Goal: Task Accomplishment & Management: Complete application form

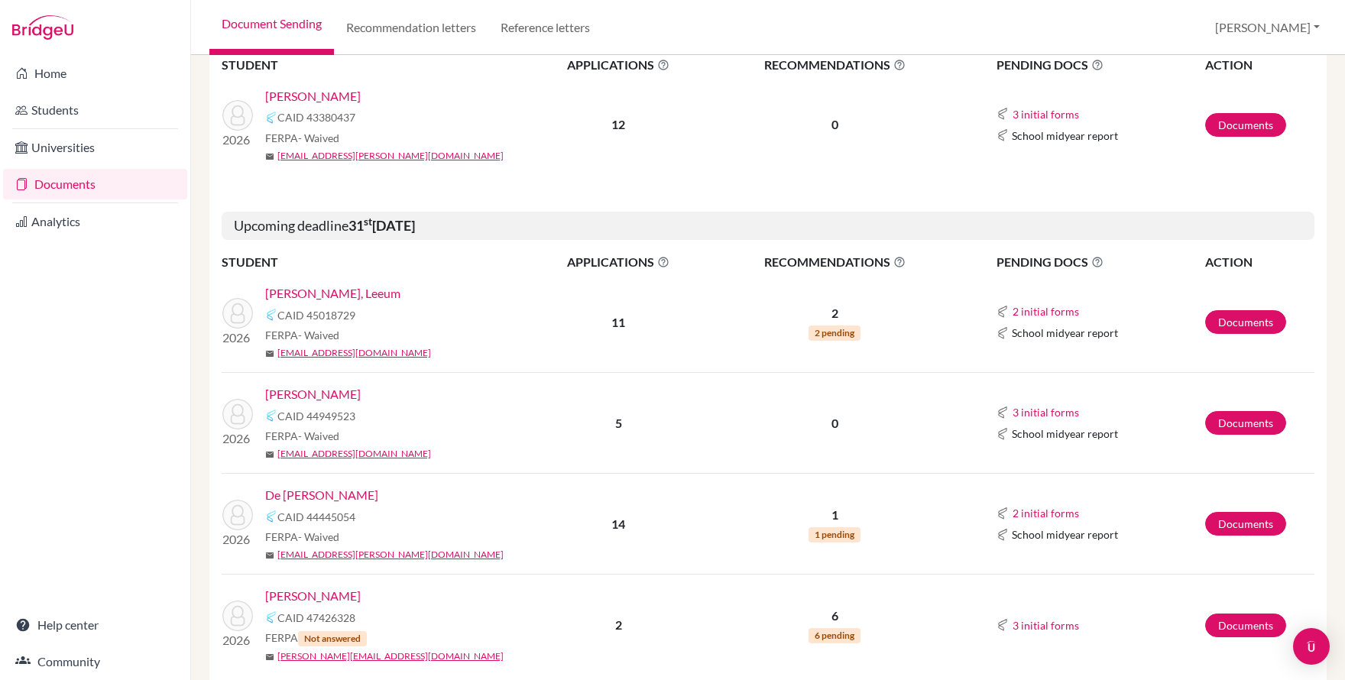
scroll to position [318, 0]
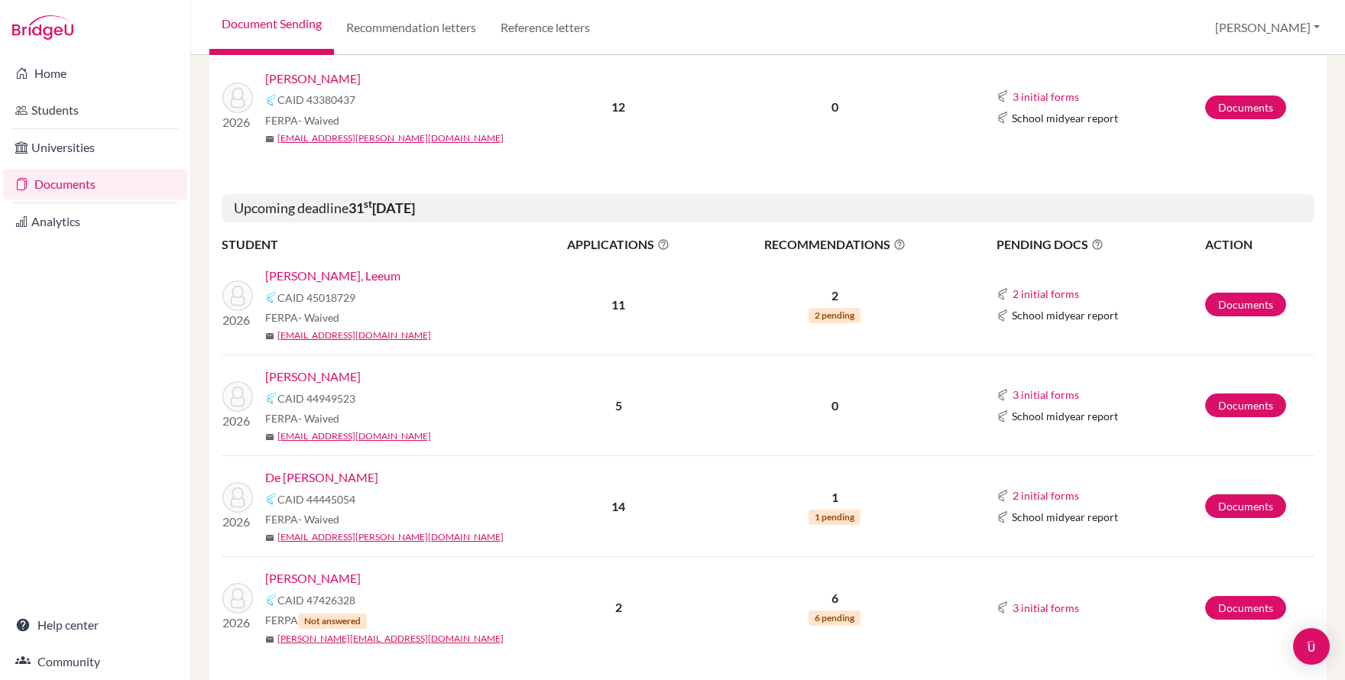
click at [307, 376] on link "[PERSON_NAME]" at bounding box center [313, 377] width 96 height 18
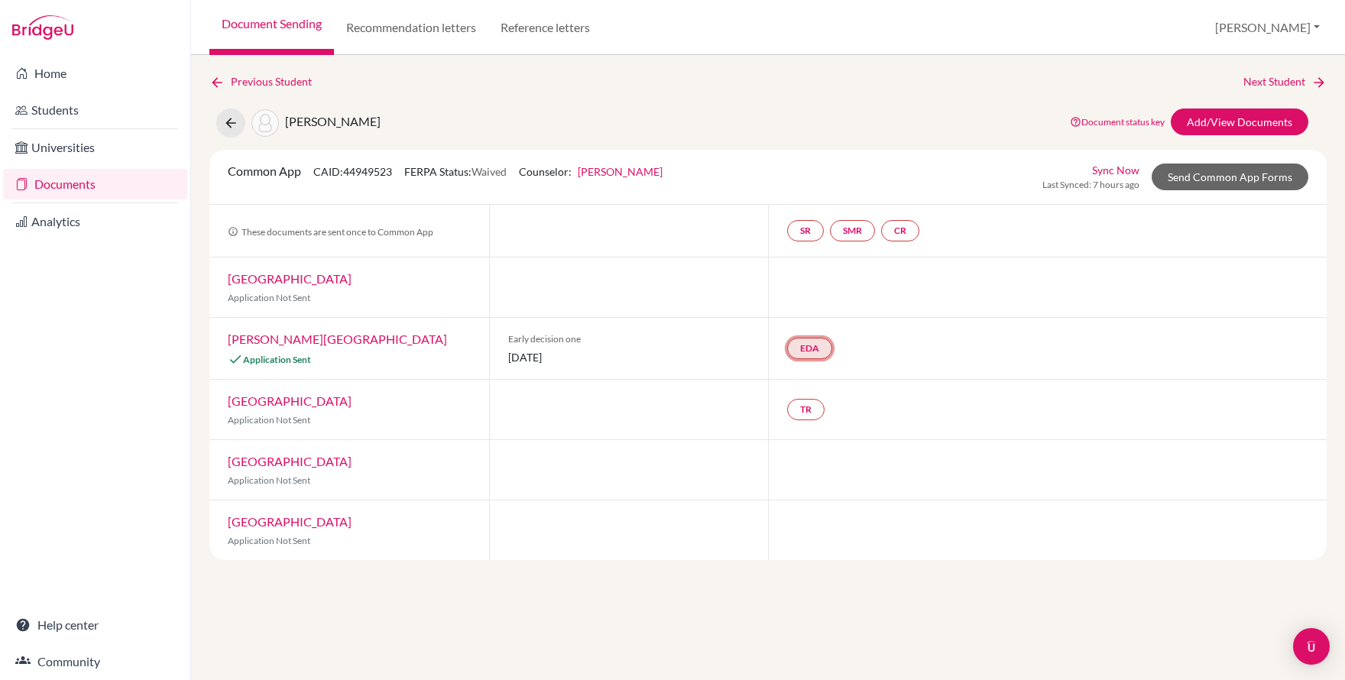
click at [814, 345] on link "EDA" at bounding box center [809, 348] width 45 height 21
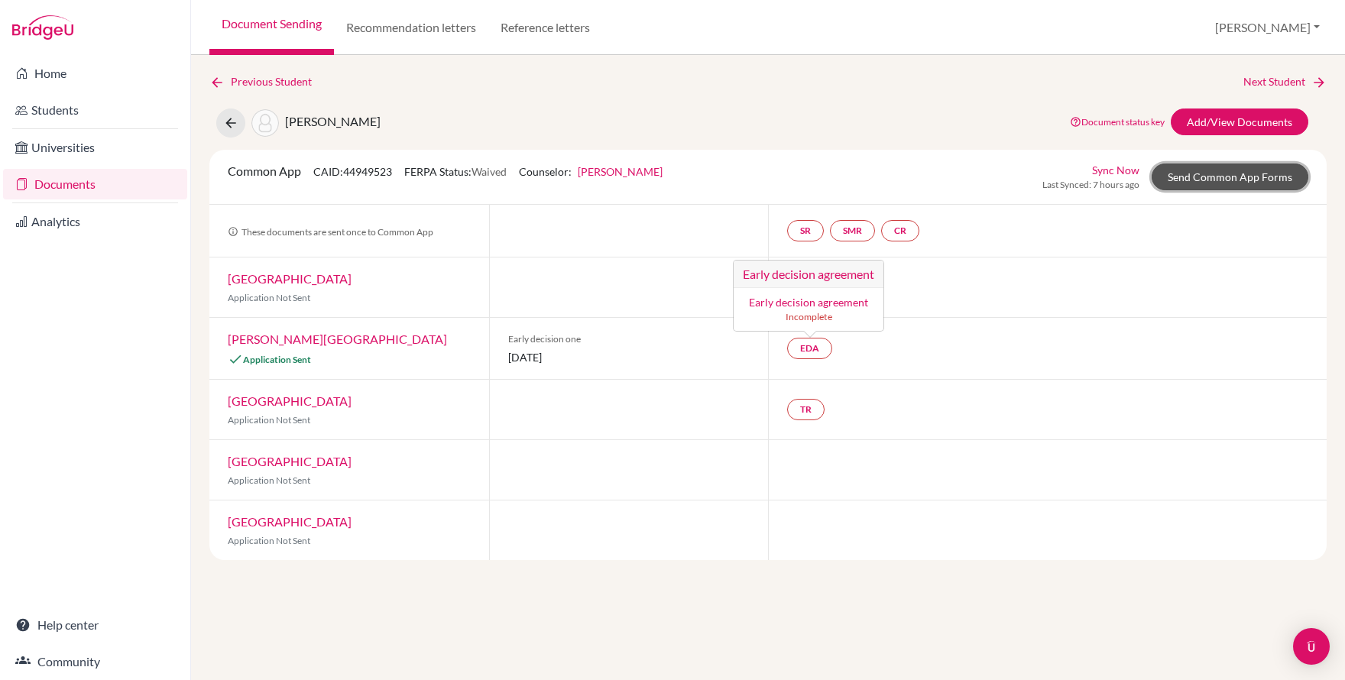
click at [1212, 179] on link "Send Common App Forms" at bounding box center [1229, 177] width 157 height 27
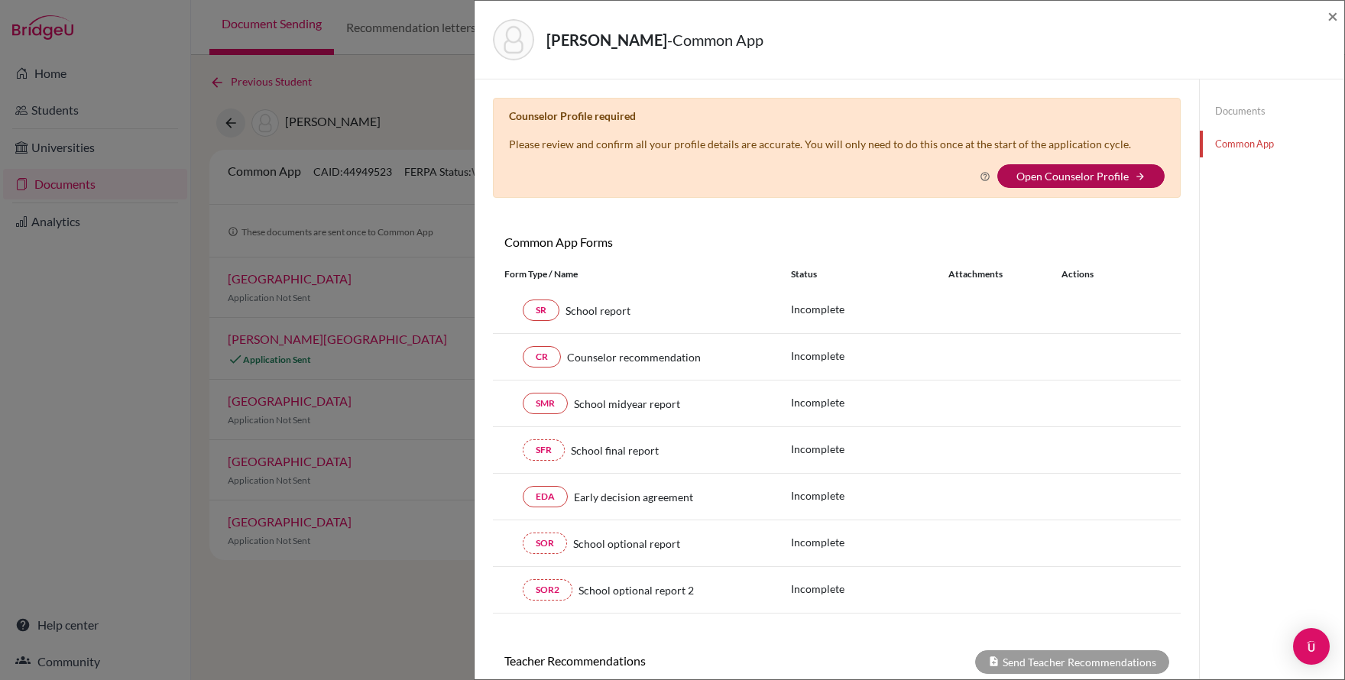
click at [1071, 181] on link "Open Counselor Profile" at bounding box center [1072, 176] width 112 height 13
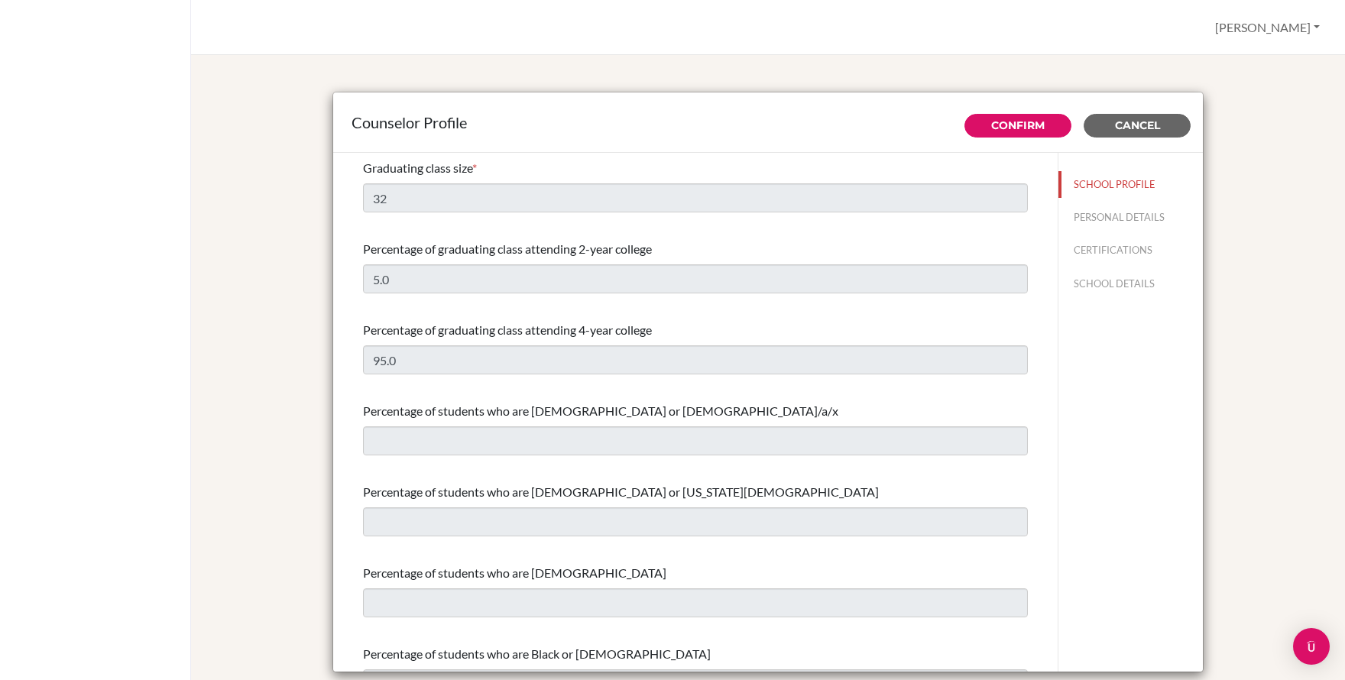
select select "0"
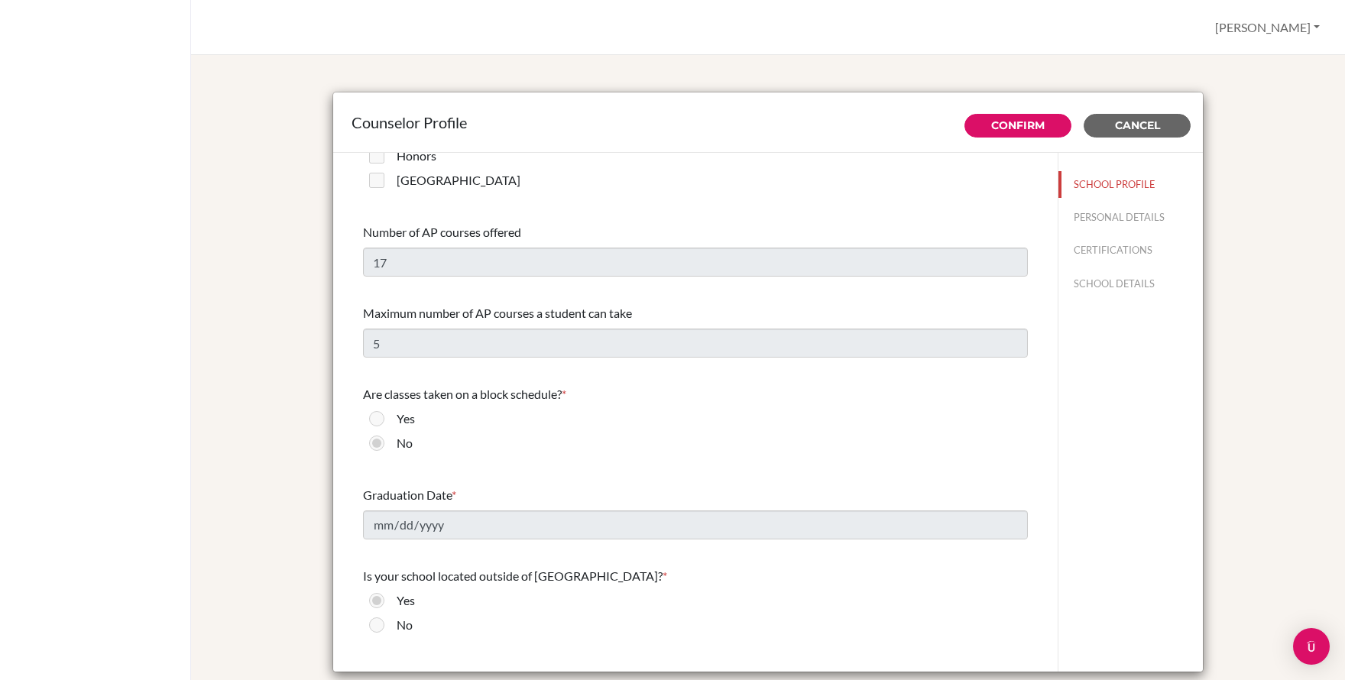
scroll to position [1272, 0]
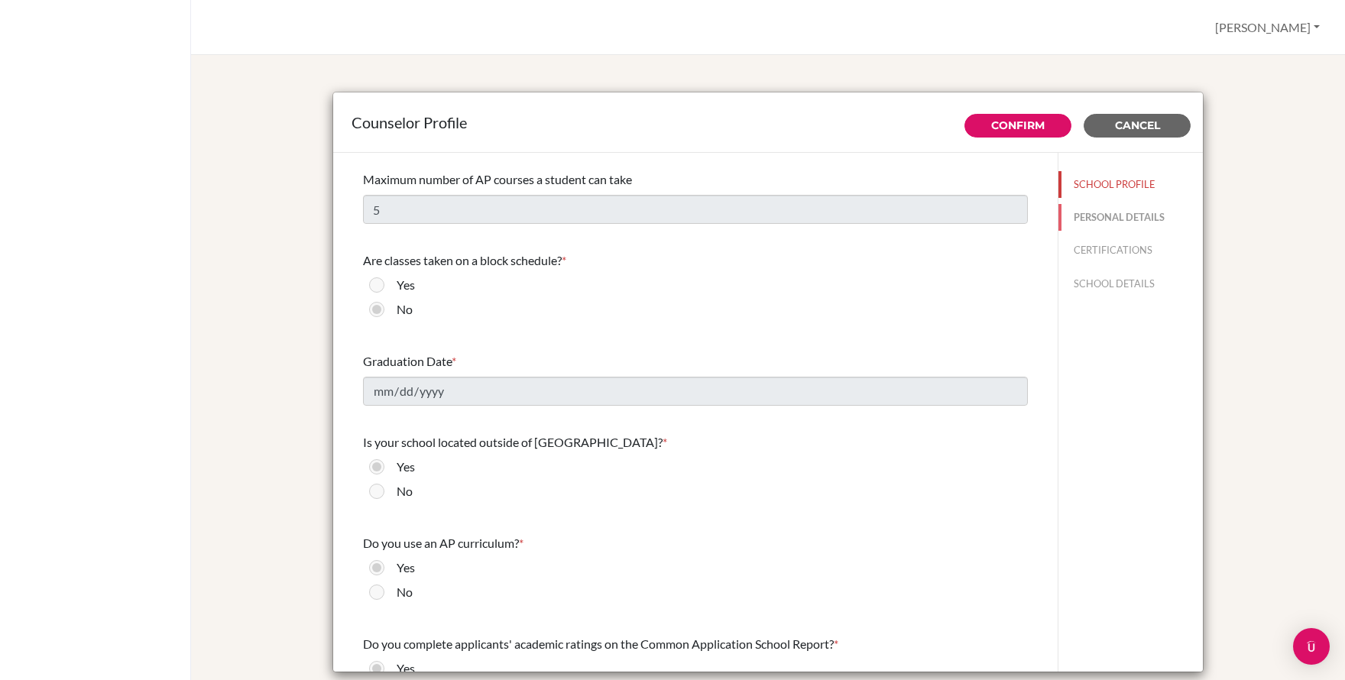
click at [1087, 208] on button "PERSONAL DETAILS" at bounding box center [1130, 217] width 144 height 27
type input "[PERSON_NAME]"
type input "Moore"
type input "Advisor"
type input "1.868-633-4777"
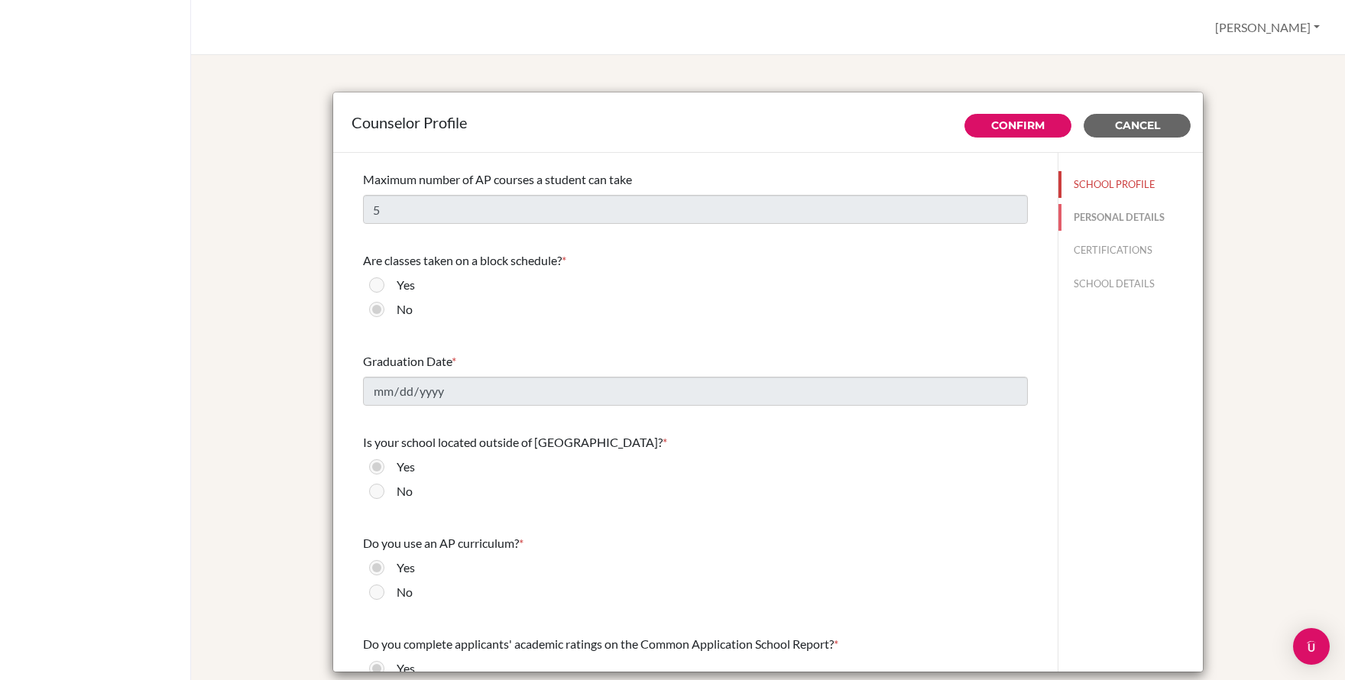
type input "[EMAIL_ADDRESS][DOMAIN_NAME]"
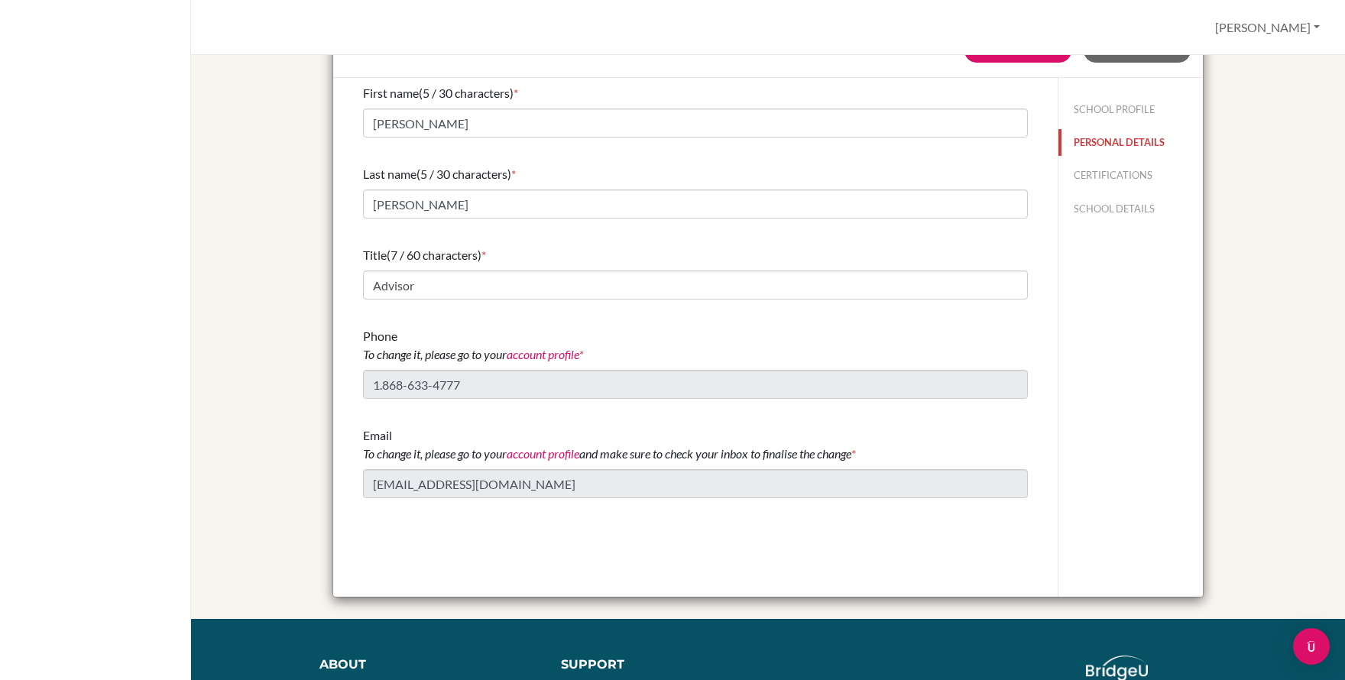
scroll to position [78, 0]
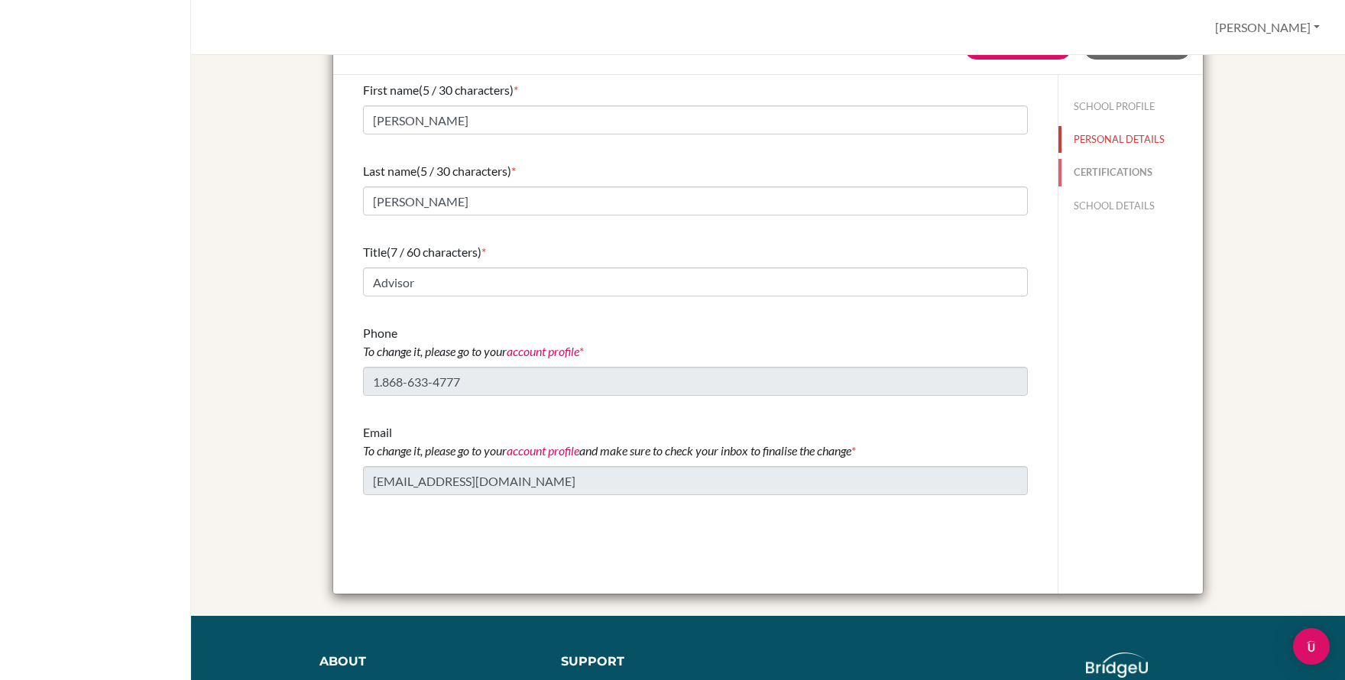
click at [1095, 175] on button "CERTIFICATIONS" at bounding box center [1130, 172] width 144 height 27
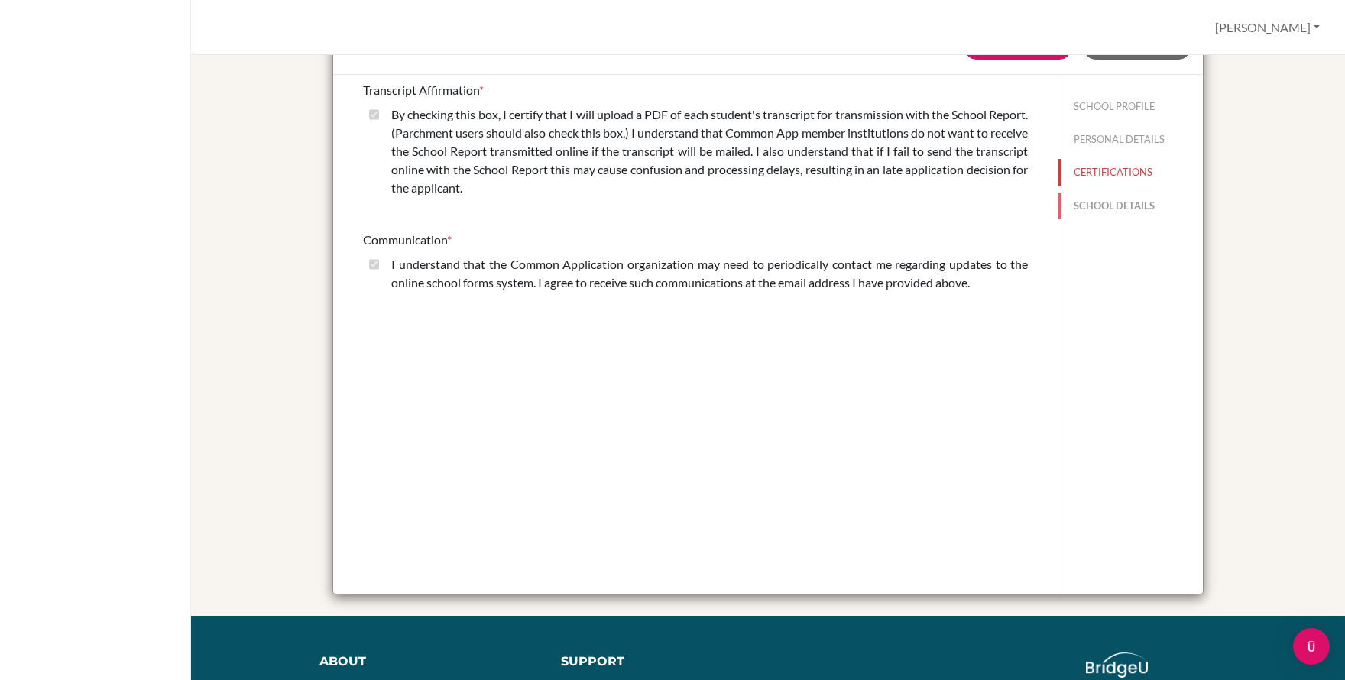
click at [1083, 210] on button "SCHOOL DETAILS" at bounding box center [1130, 206] width 144 height 27
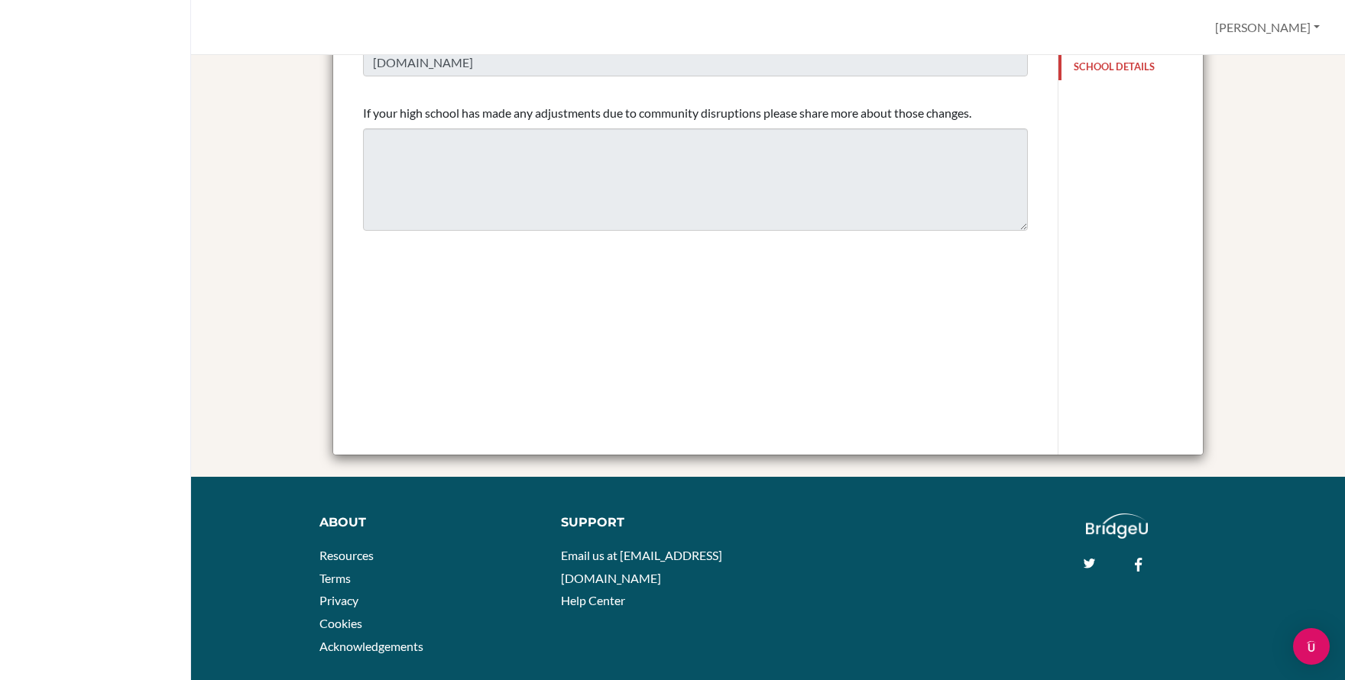
scroll to position [0, 0]
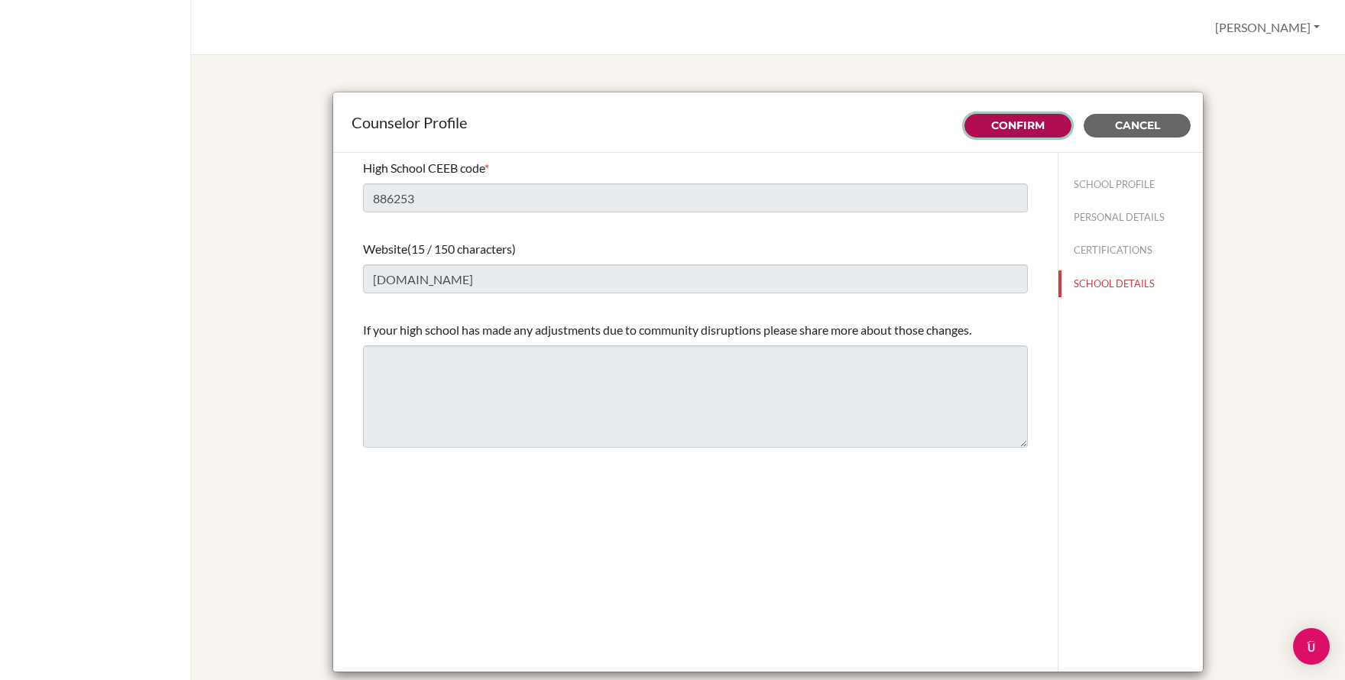
click at [1035, 128] on link "Confirm" at bounding box center [1017, 125] width 53 height 14
type input "32"
type input "5.0"
select select "0"
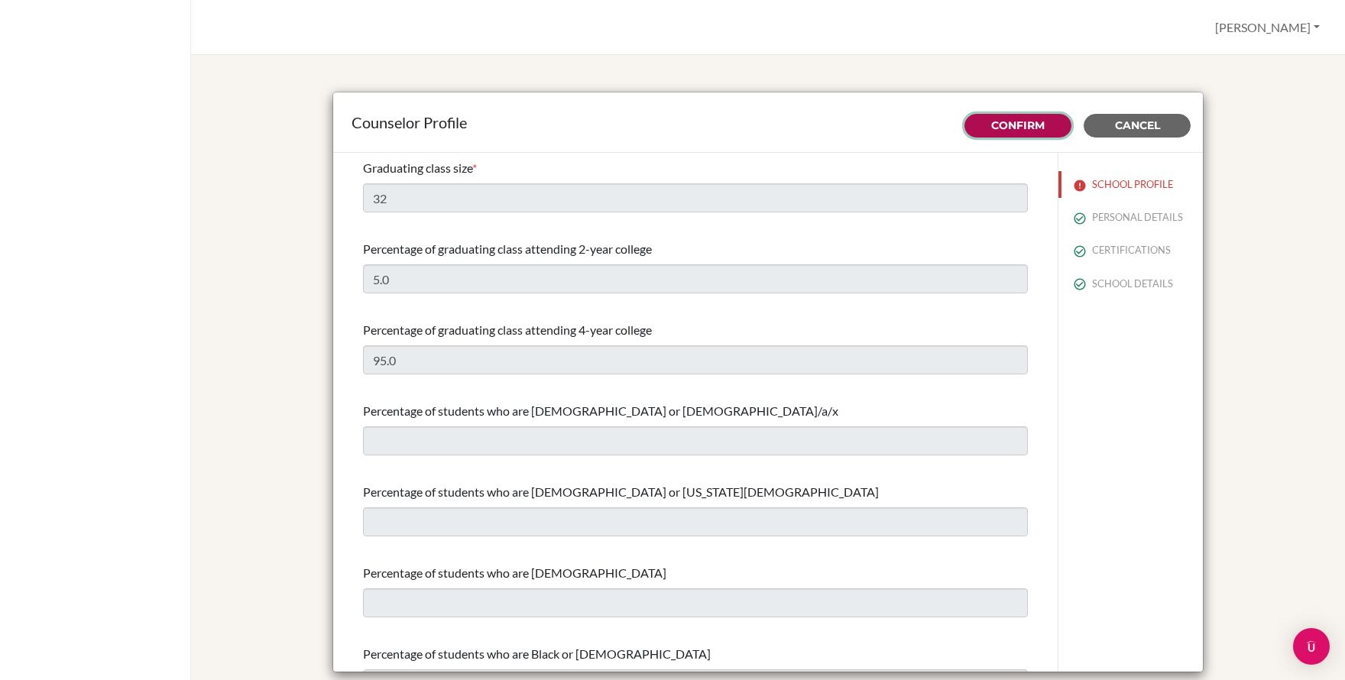
click at [1011, 125] on link "Confirm" at bounding box center [1017, 125] width 53 height 14
click at [1294, 30] on button "[PERSON_NAME]" at bounding box center [1267, 27] width 118 height 29
click at [1253, 66] on link "Profile" at bounding box center [1265, 62] width 121 height 24
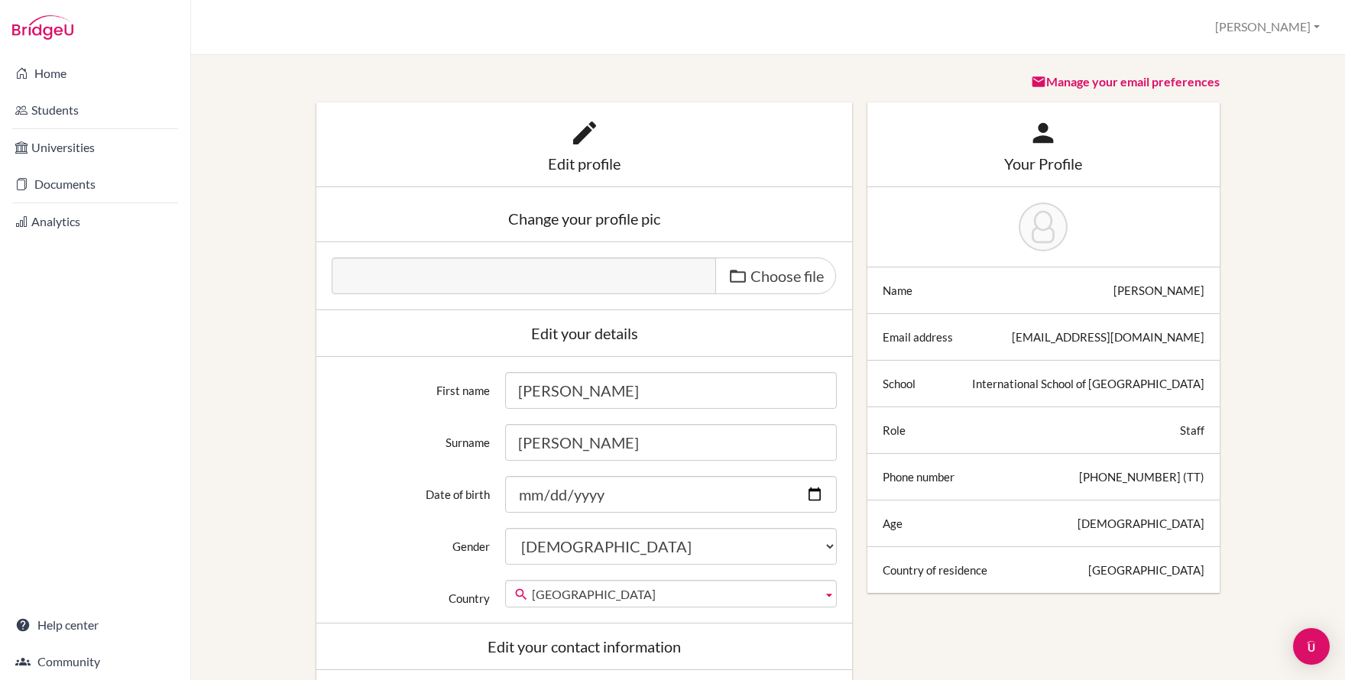
scroll to position [20, 0]
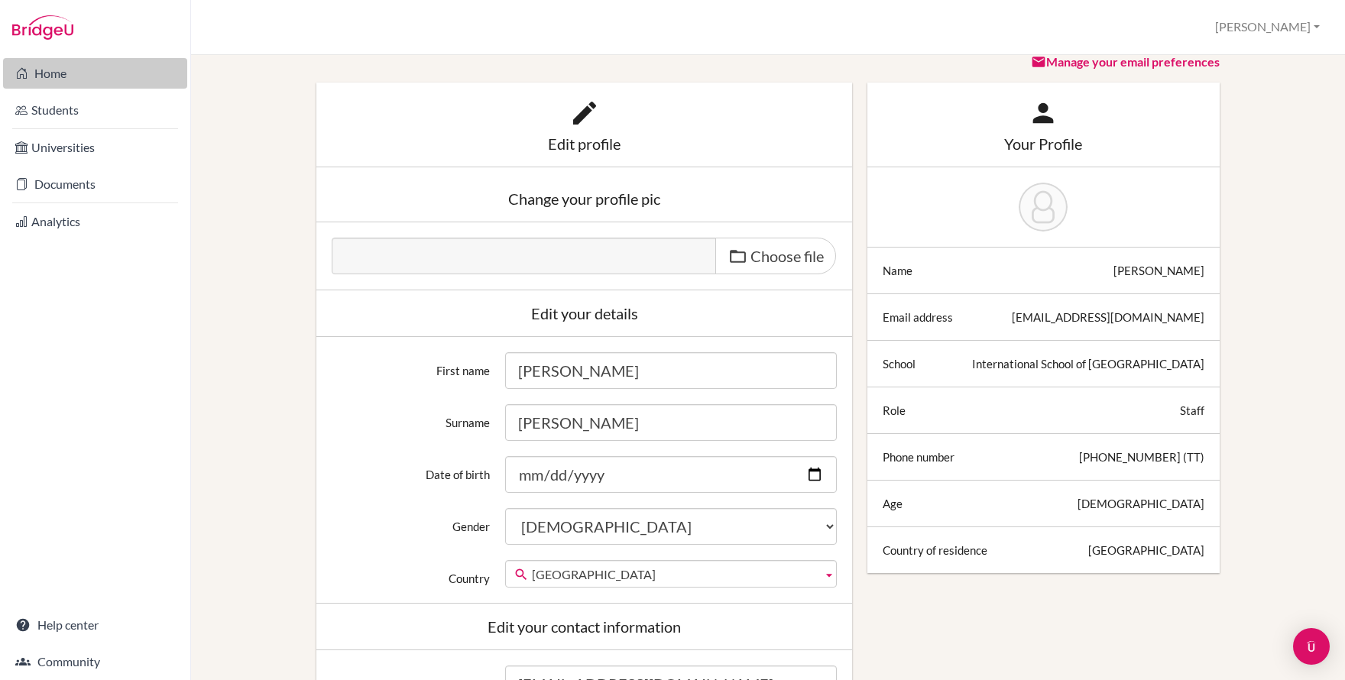
click at [58, 70] on link "Home" at bounding box center [95, 73] width 184 height 31
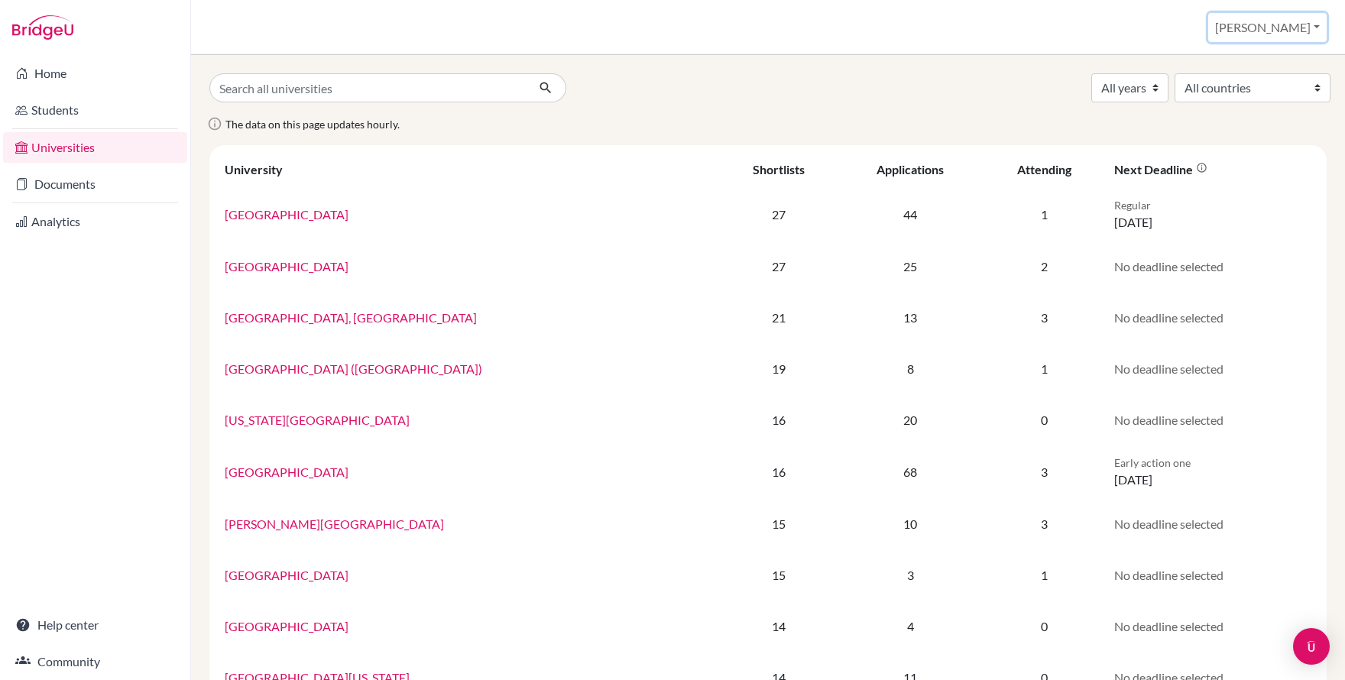
click at [1292, 20] on button "[PERSON_NAME]" at bounding box center [1267, 27] width 118 height 29
click at [1261, 89] on link "School Settings" at bounding box center [1200, 87] width 121 height 24
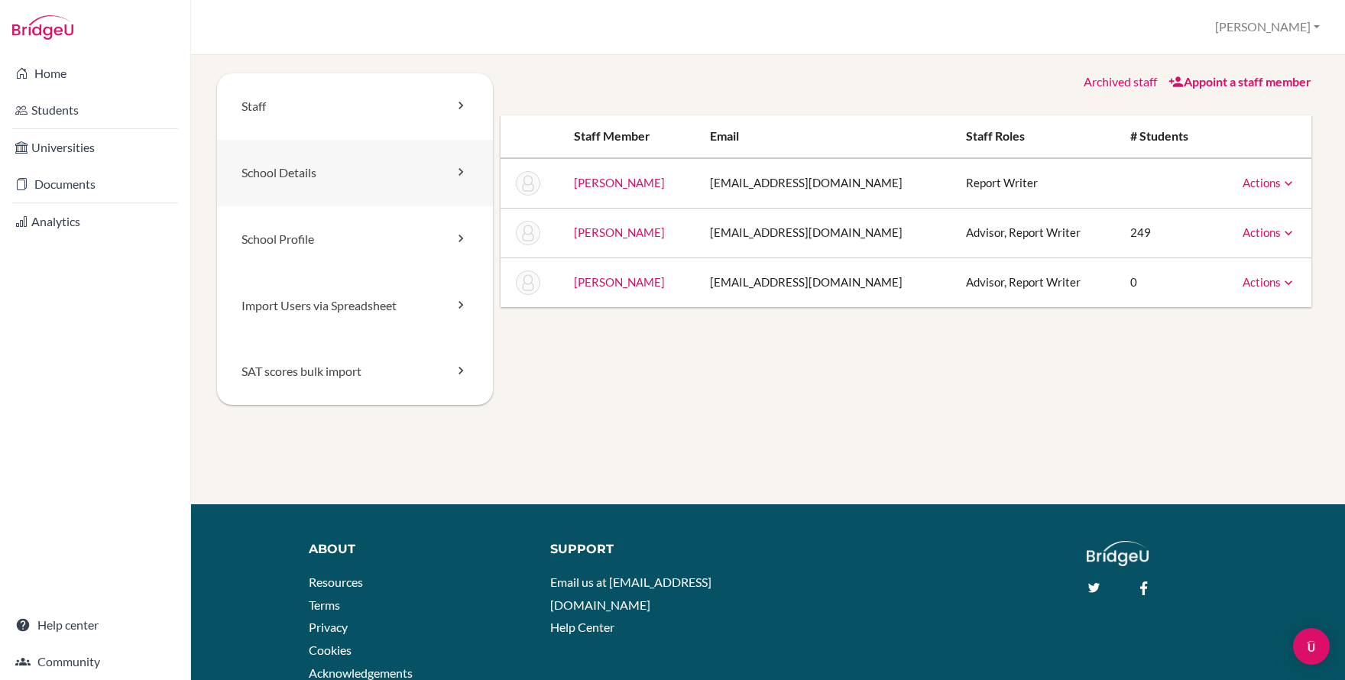
click at [306, 175] on link "School Details" at bounding box center [355, 173] width 276 height 66
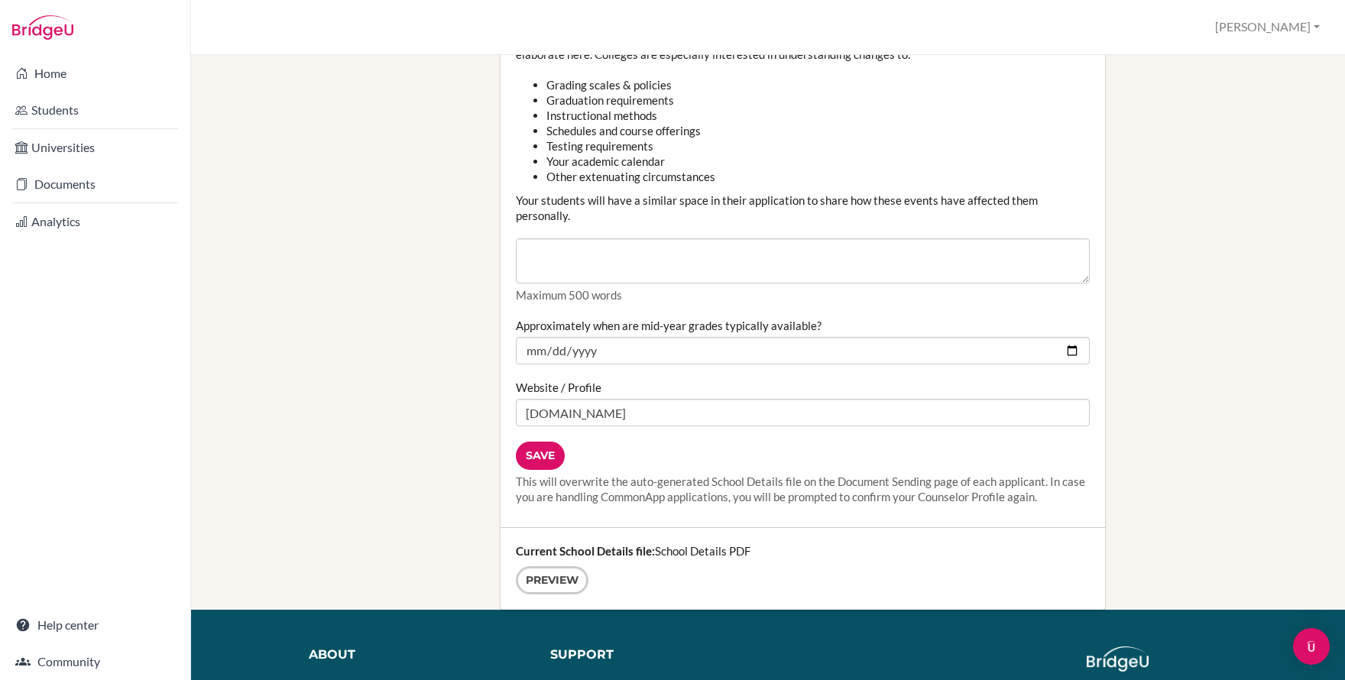
scroll to position [1908, 0]
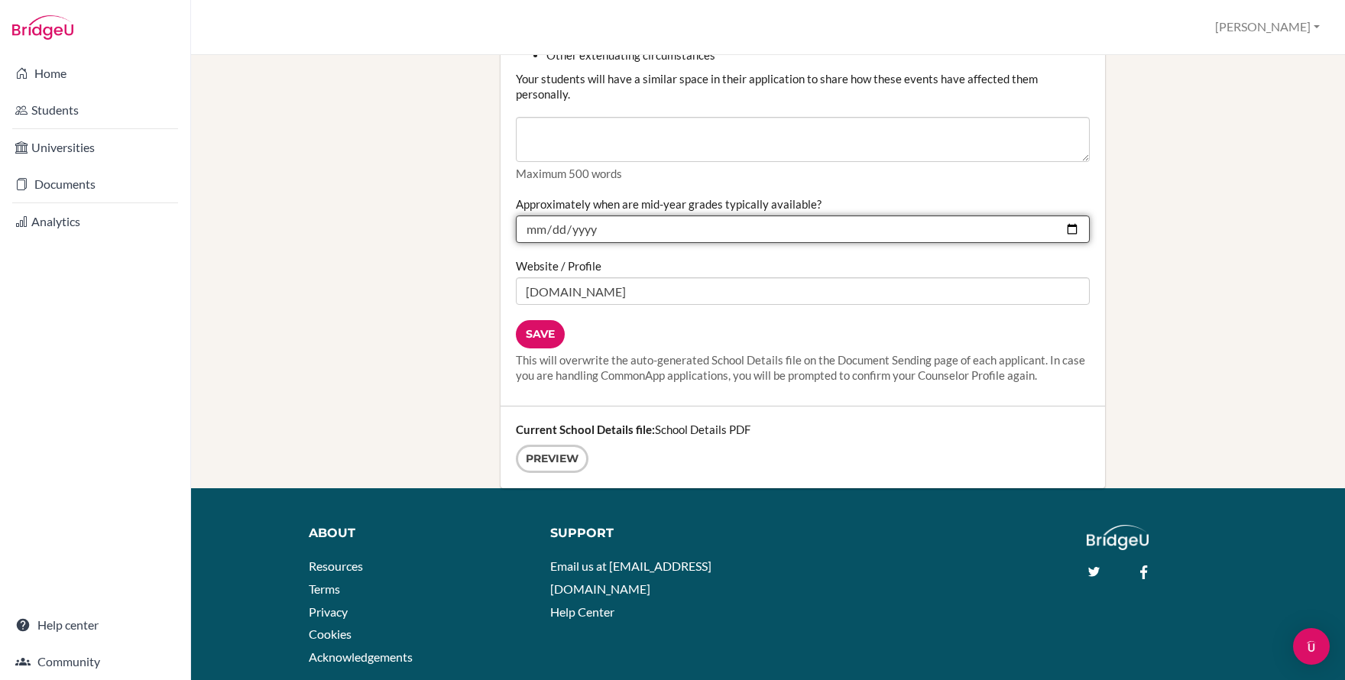
click at [612, 228] on input "[DATE]" at bounding box center [803, 229] width 574 height 28
click at [575, 233] on input "[DATE]" at bounding box center [803, 229] width 574 height 28
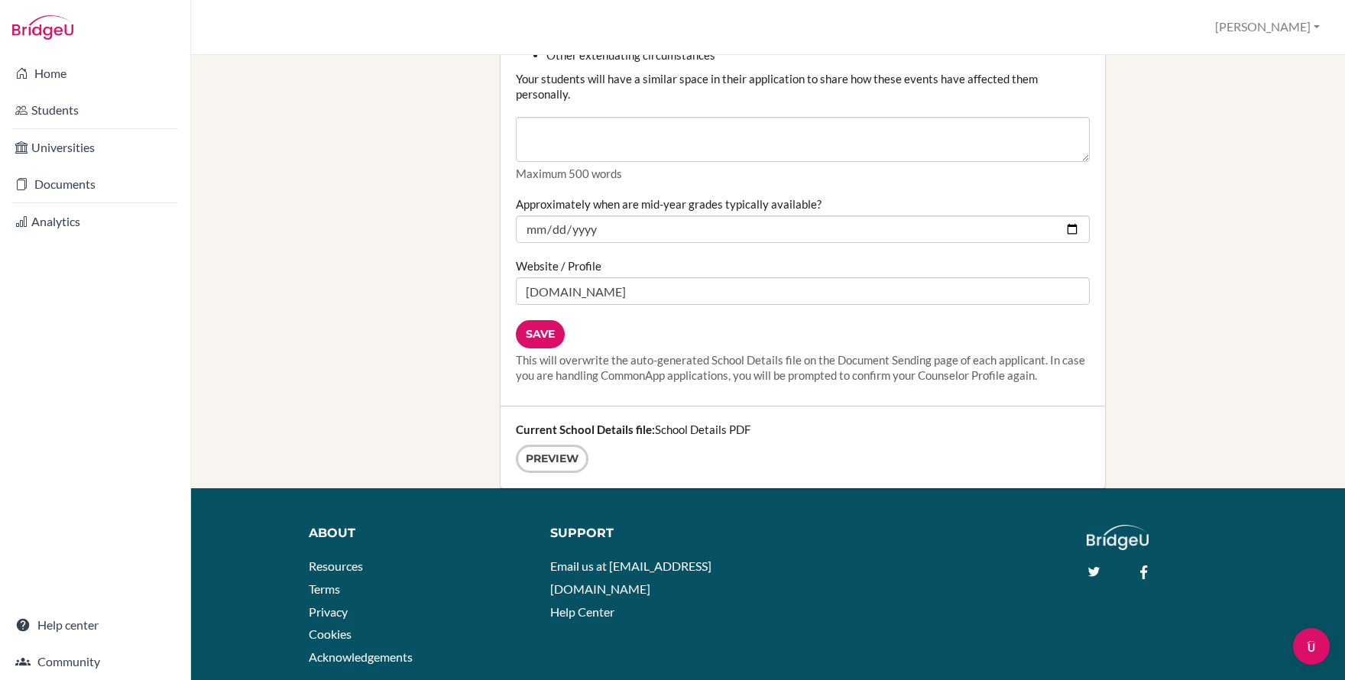
click at [653, 258] on div "Website / Profile www.isps.edu.tt" at bounding box center [803, 281] width 574 height 47
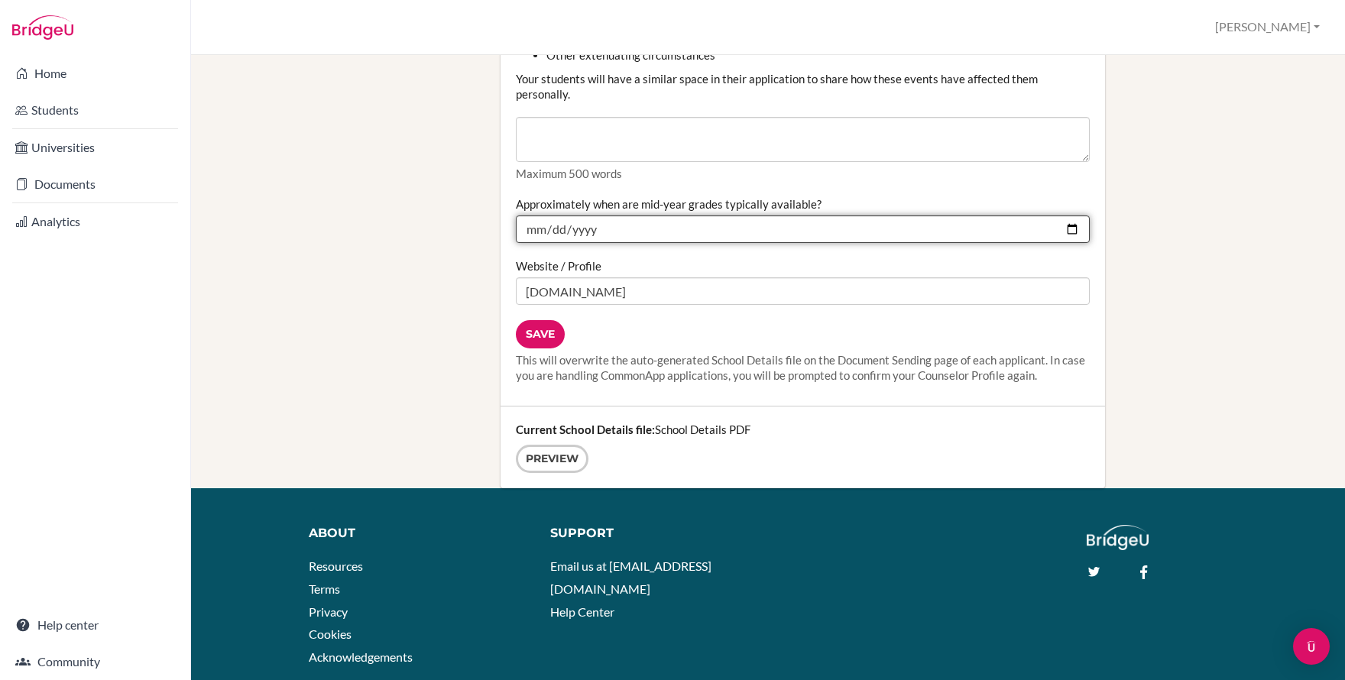
click at [649, 237] on input "2025-01-26" at bounding box center [803, 229] width 574 height 28
click at [1062, 232] on input "2025-01-26" at bounding box center [803, 229] width 574 height 28
type input "[DATE]"
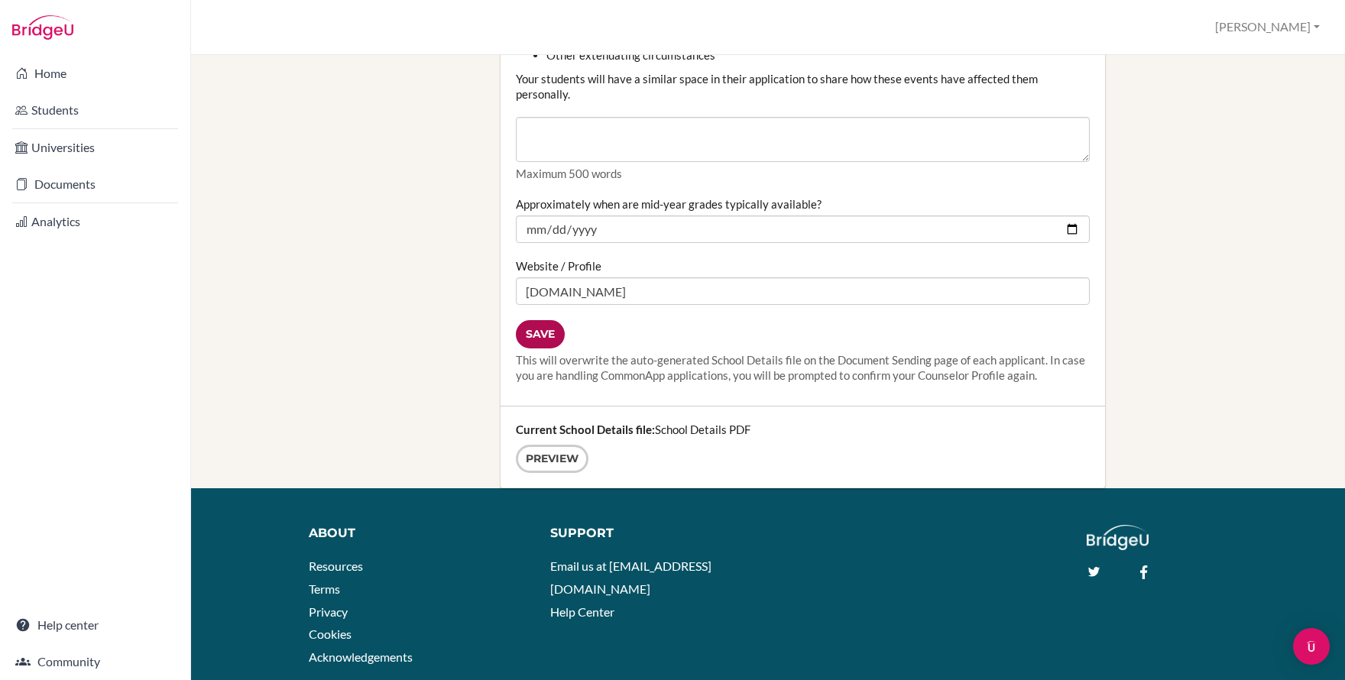
click at [543, 339] on input "Save" at bounding box center [540, 334] width 49 height 28
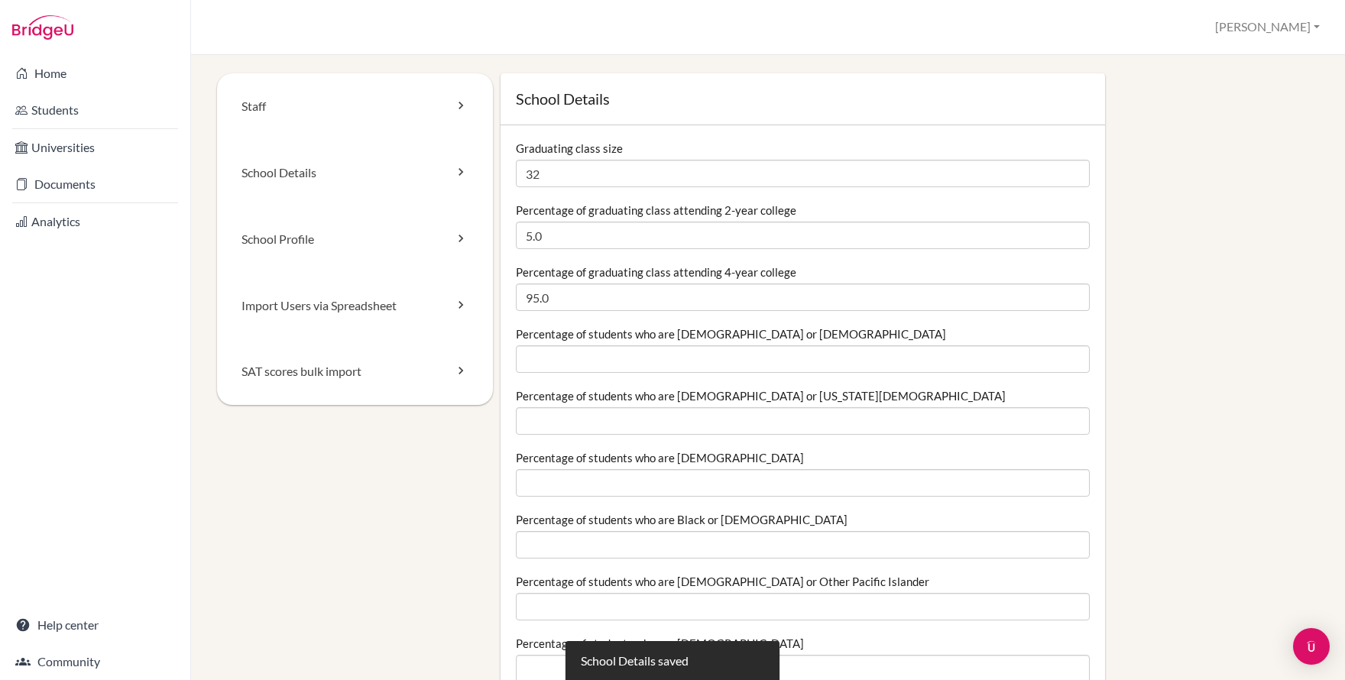
scroll to position [3, 0]
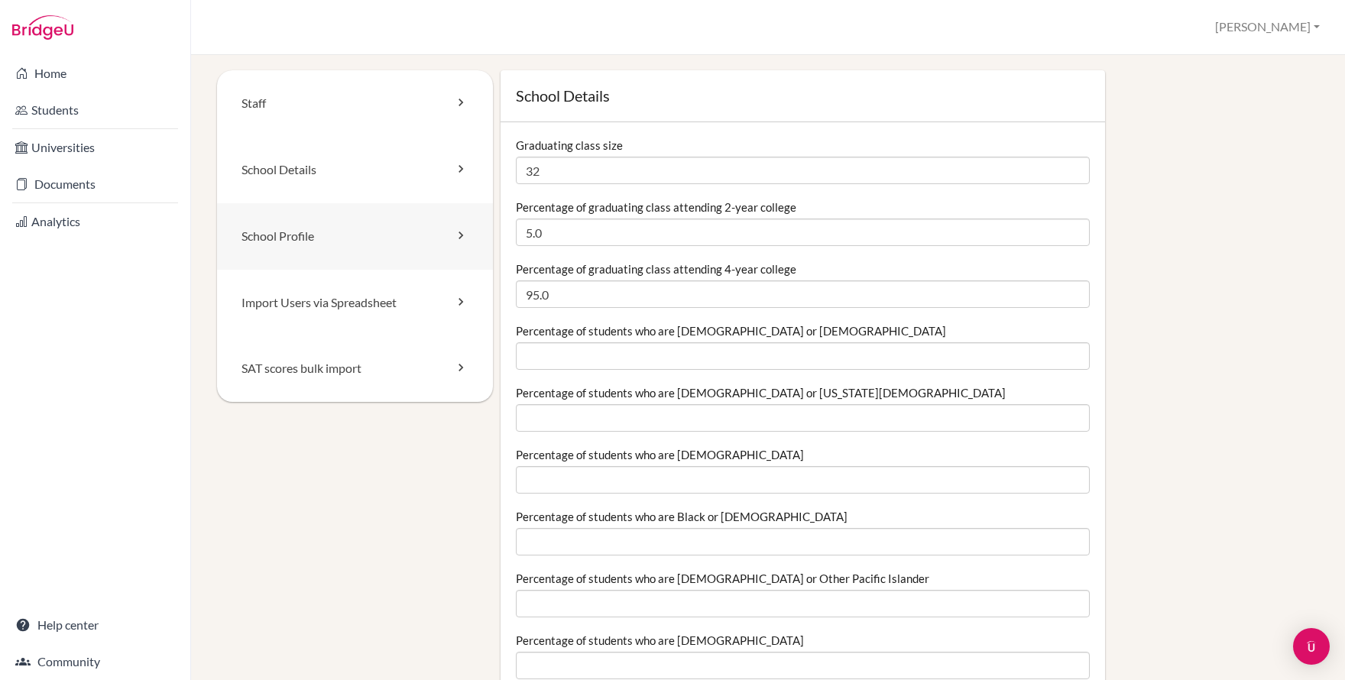
click at [324, 228] on link "School Profile" at bounding box center [355, 236] width 276 height 66
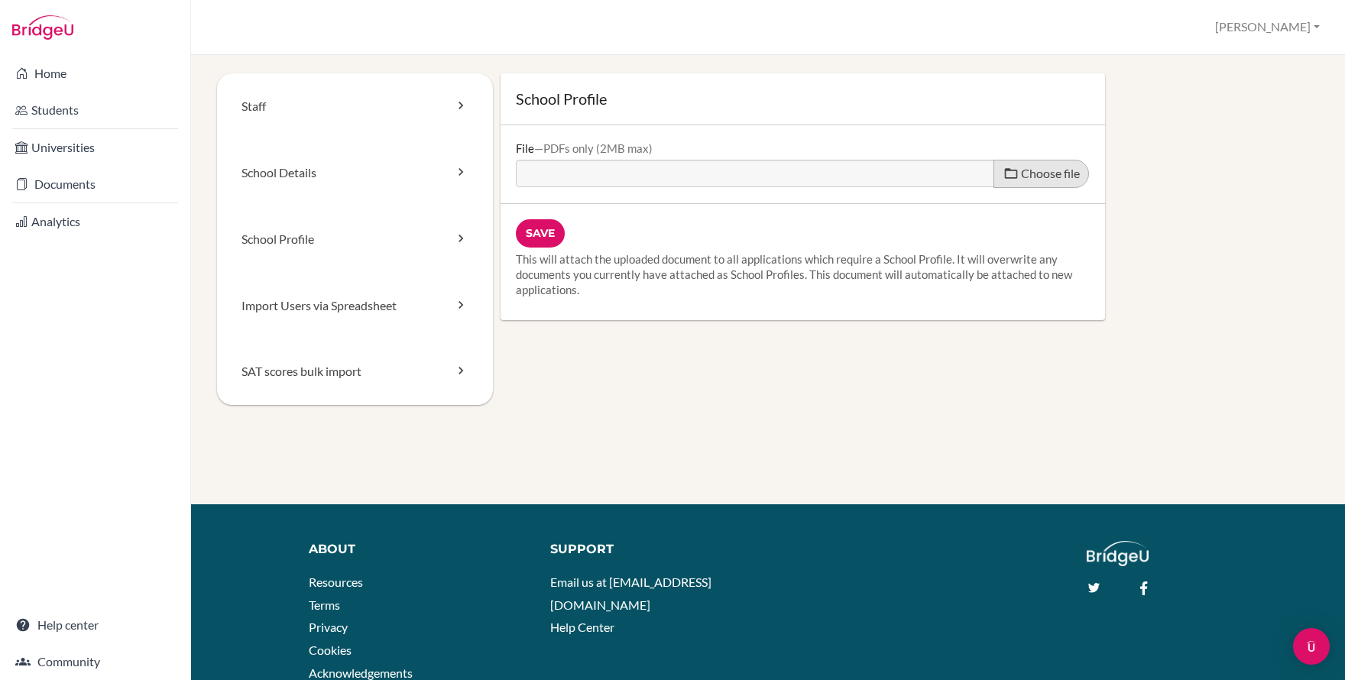
click at [1041, 175] on span "Choose file" at bounding box center [1050, 173] width 59 height 15
click at [750, 175] on input "Choose file" at bounding box center [633, 169] width 234 height 18
type input "C:\fakepath\High School profile 2024-2025 .pdf"
type input "High School profile 2024-2025 .pdf"
click at [537, 238] on input "Save" at bounding box center [540, 233] width 49 height 28
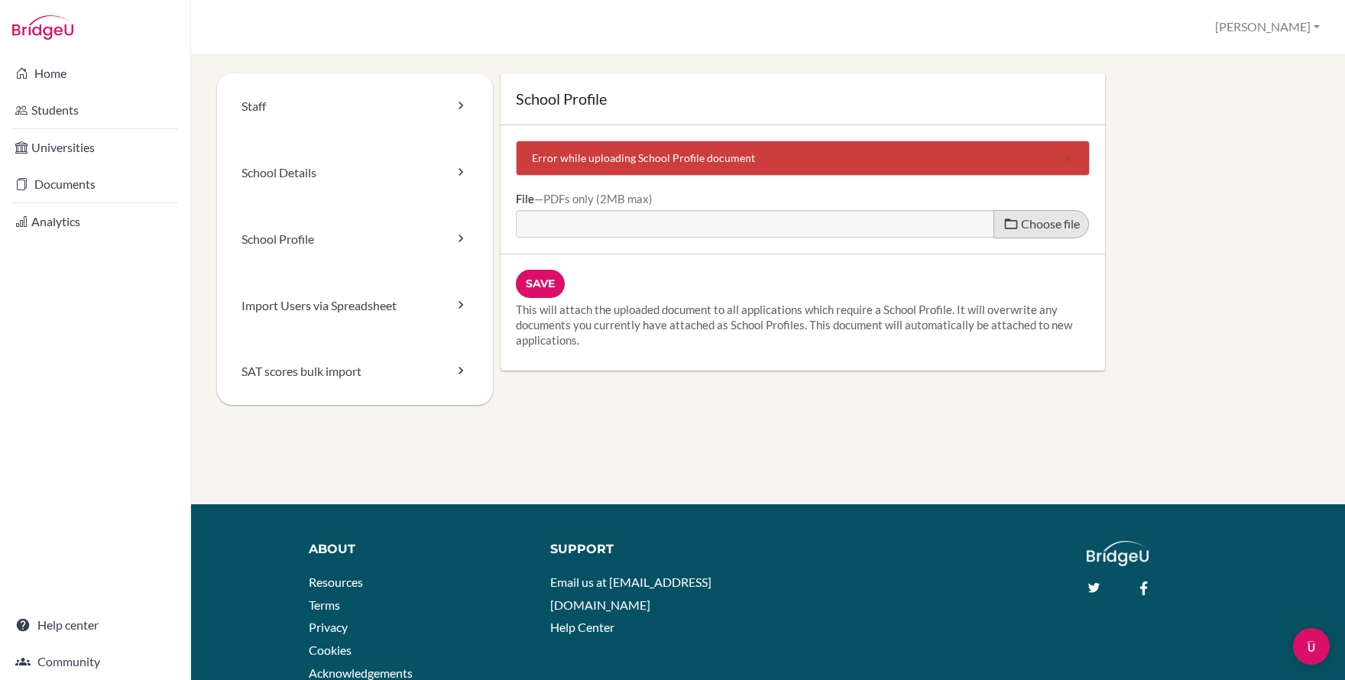
click at [1009, 223] on label "Choose file" at bounding box center [1041, 224] width 96 height 28
click at [750, 223] on input "Choose file" at bounding box center [633, 219] width 234 height 18
type input "C:\fakepath\High School profile 2024-2025 .pdf"
type input "High School profile 2024-2025 .pdf"
click at [1030, 229] on span "Choose file" at bounding box center [1050, 223] width 59 height 15
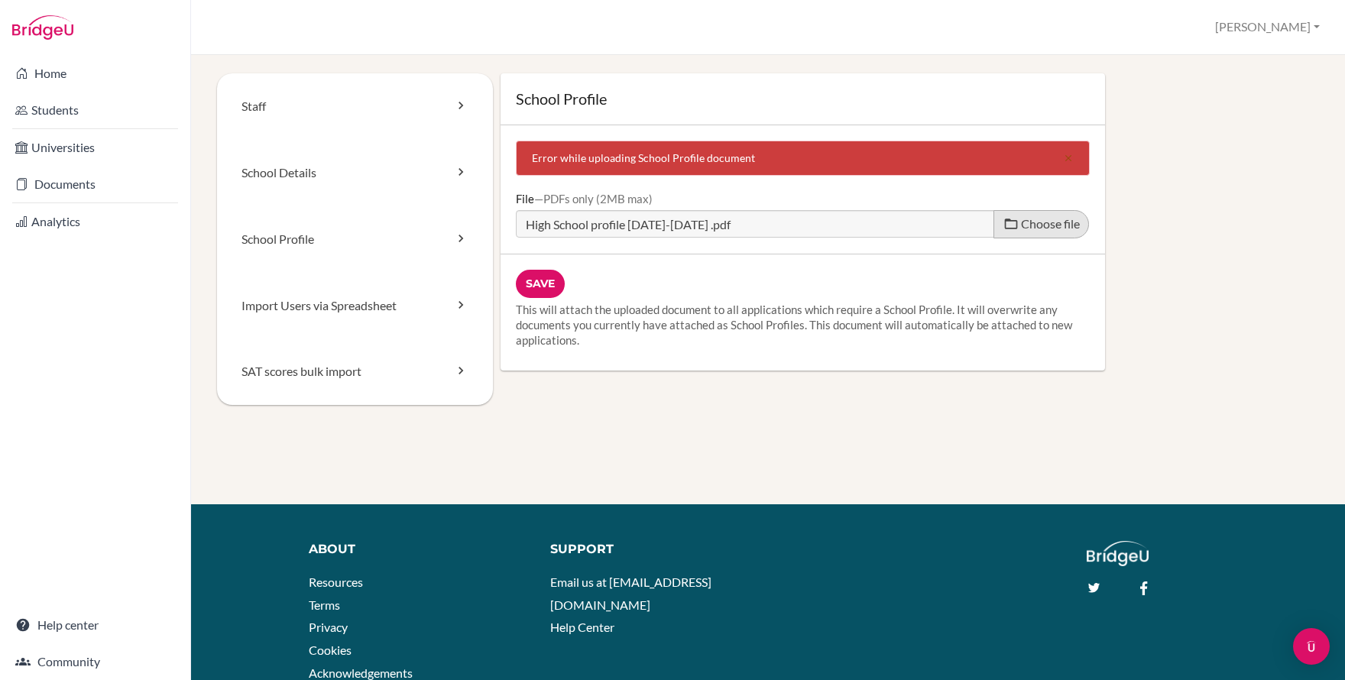
click at [750, 228] on input "Choose file" at bounding box center [633, 219] width 234 height 18
type input "C:\fakepath\High School profile 2024-2025 SV.pdf"
type input "High School profile 2024-2025 SV.pdf"
click at [532, 285] on input "Save" at bounding box center [540, 284] width 49 height 28
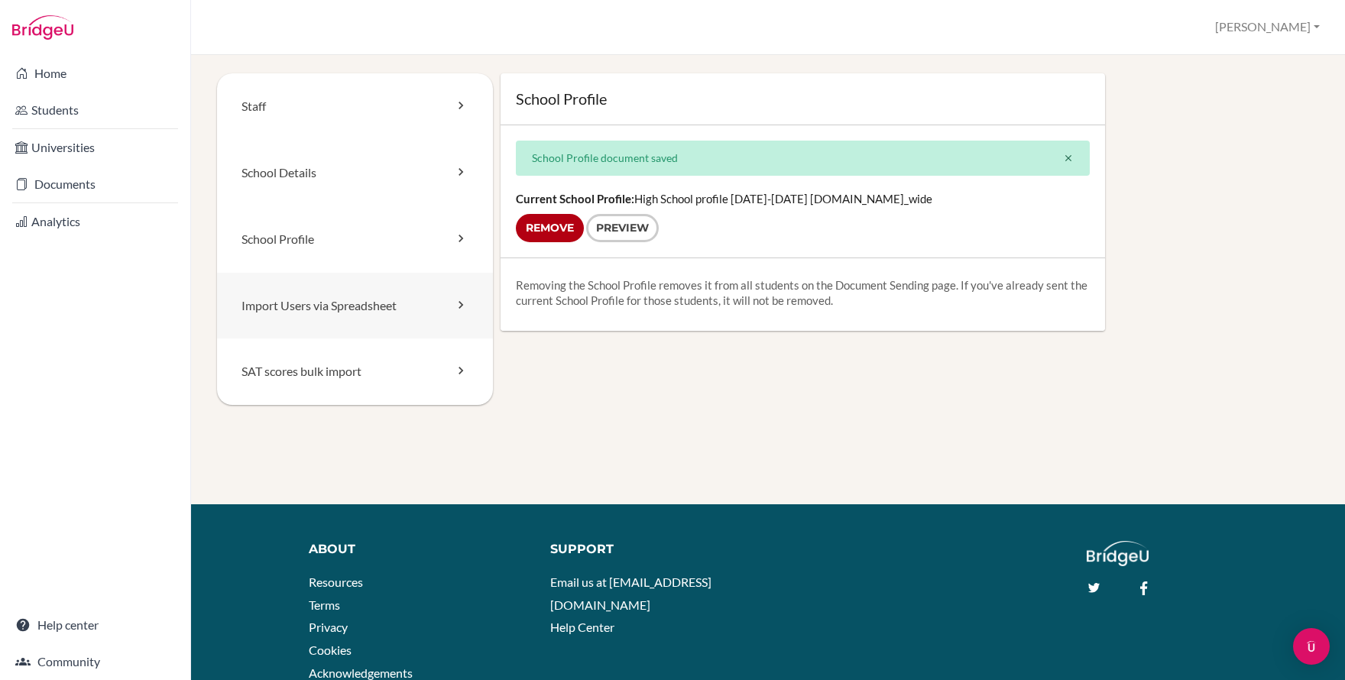
click at [371, 302] on link "Import Users via Spreadsheet" at bounding box center [355, 306] width 276 height 66
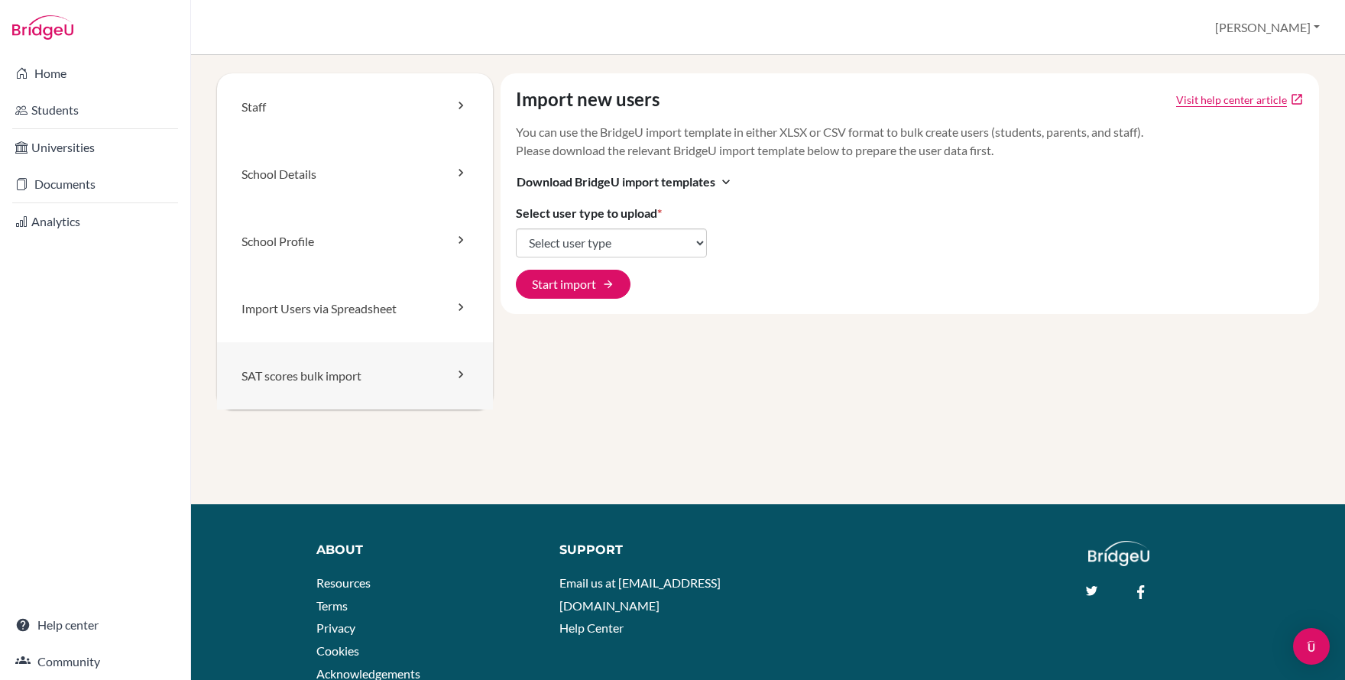
click at [333, 379] on link "SAT scores bulk import" at bounding box center [355, 375] width 276 height 67
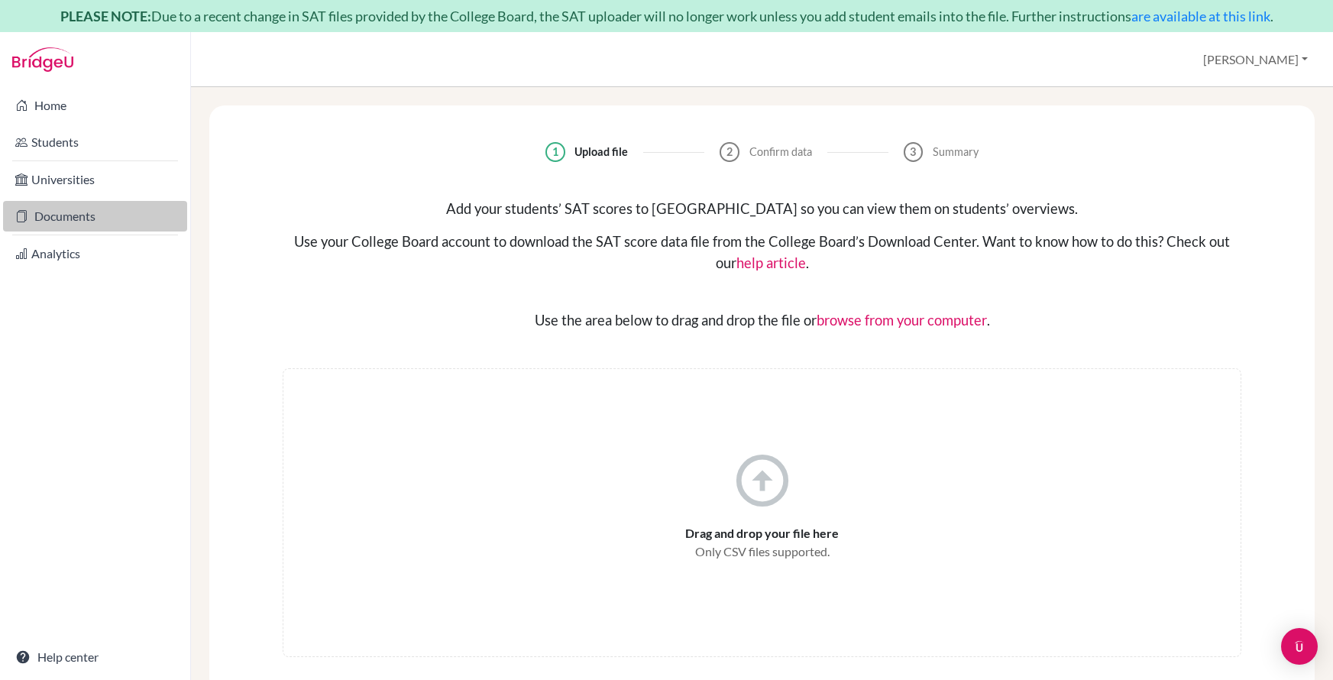
click at [66, 218] on link "Documents" at bounding box center [95, 216] width 184 height 31
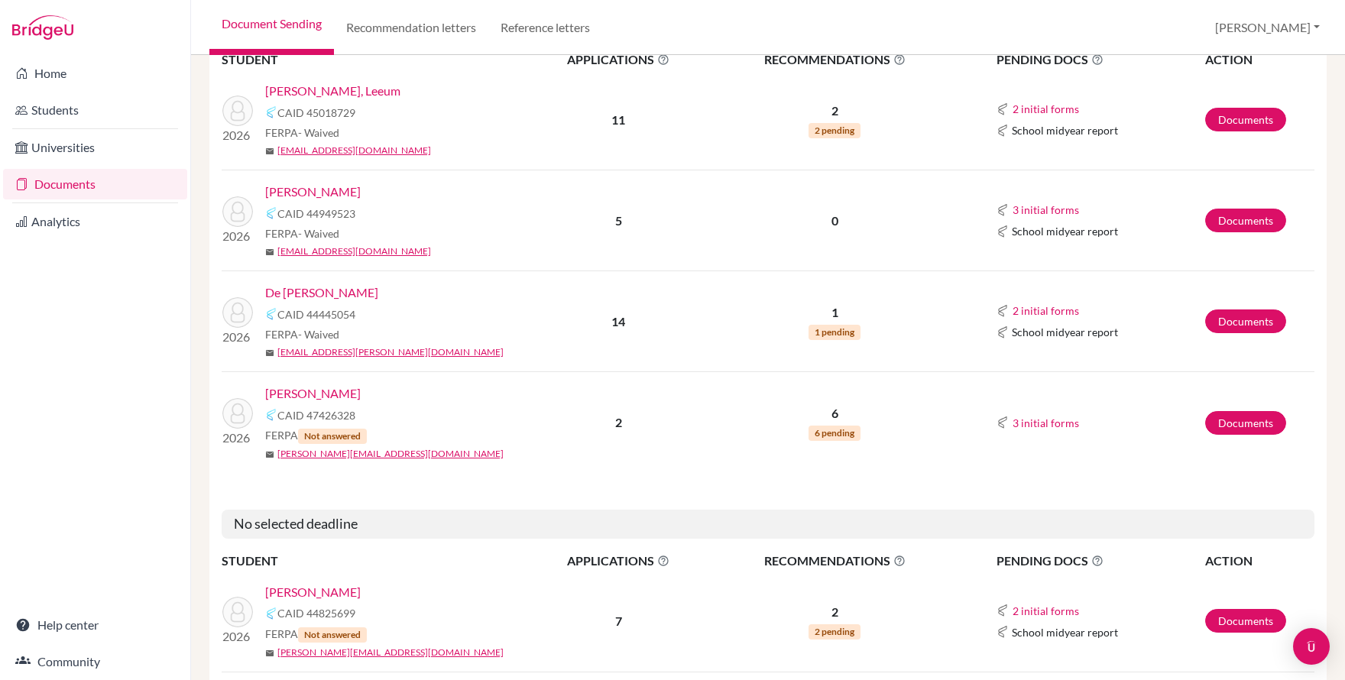
scroll to position [410, 0]
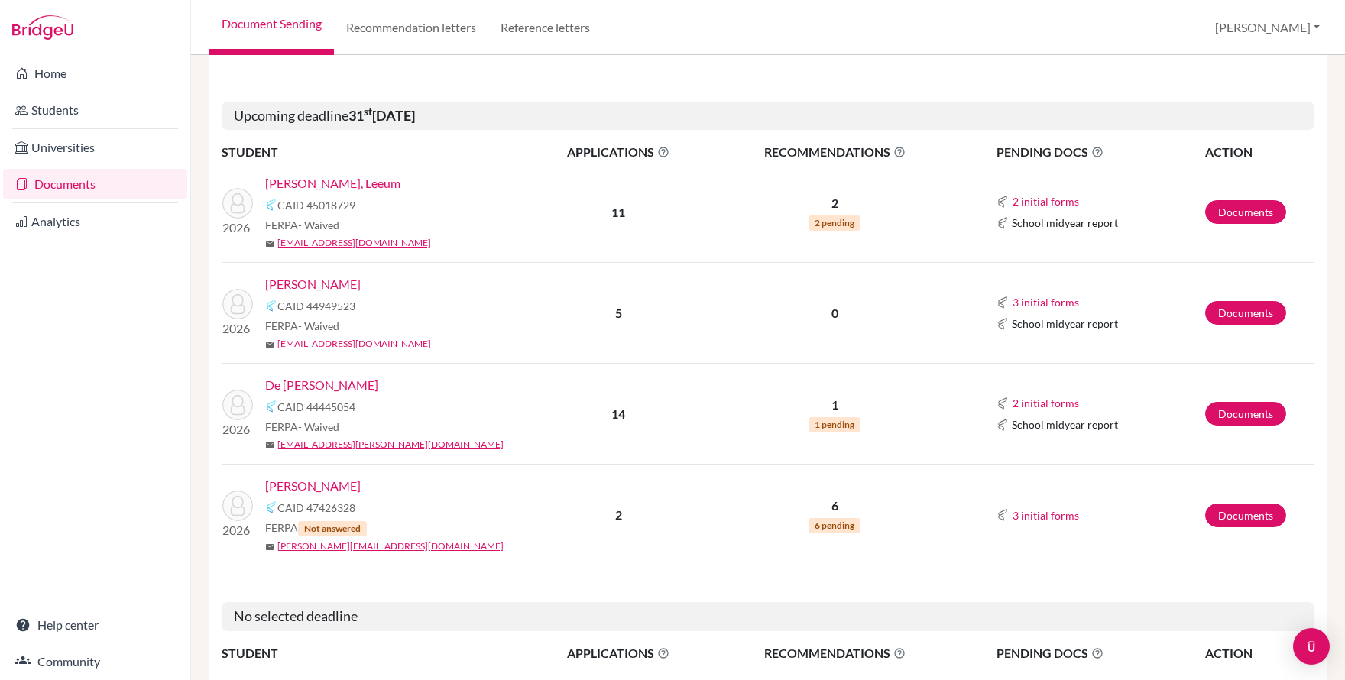
click at [317, 285] on link "Collier, James" at bounding box center [313, 284] width 96 height 18
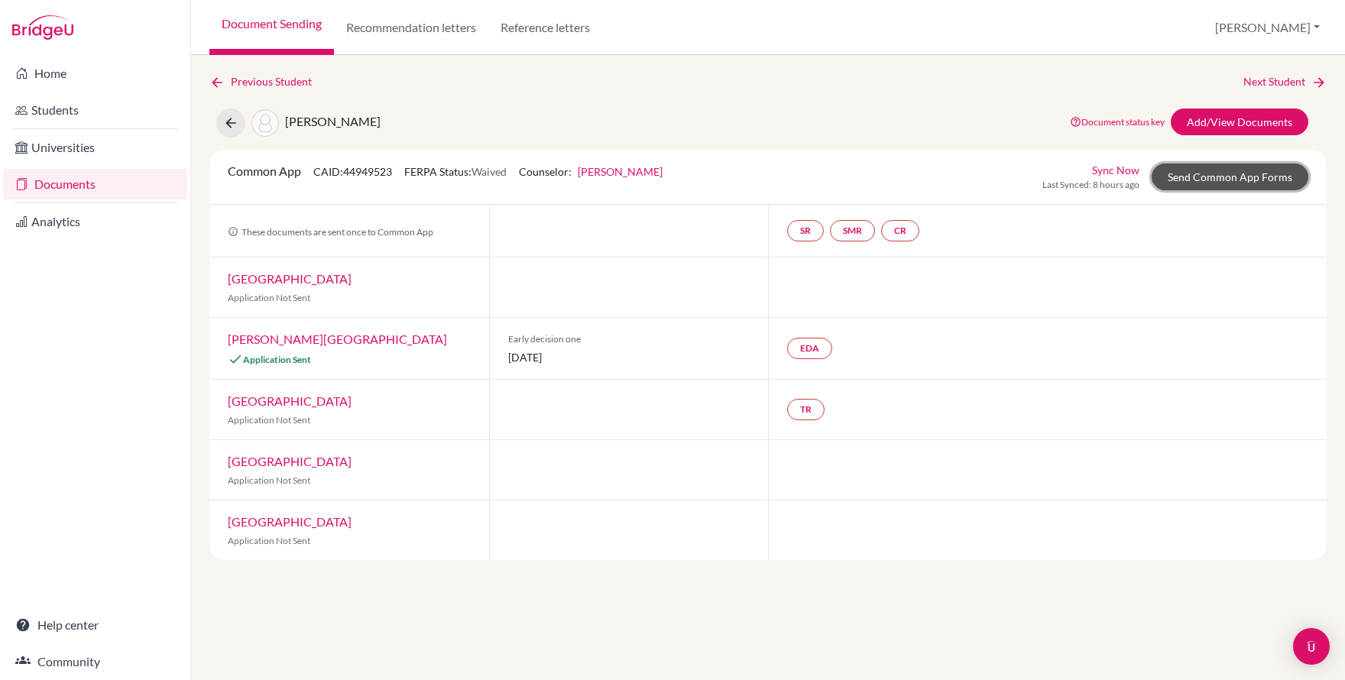
click at [1242, 180] on link "Send Common App Forms" at bounding box center [1229, 177] width 157 height 27
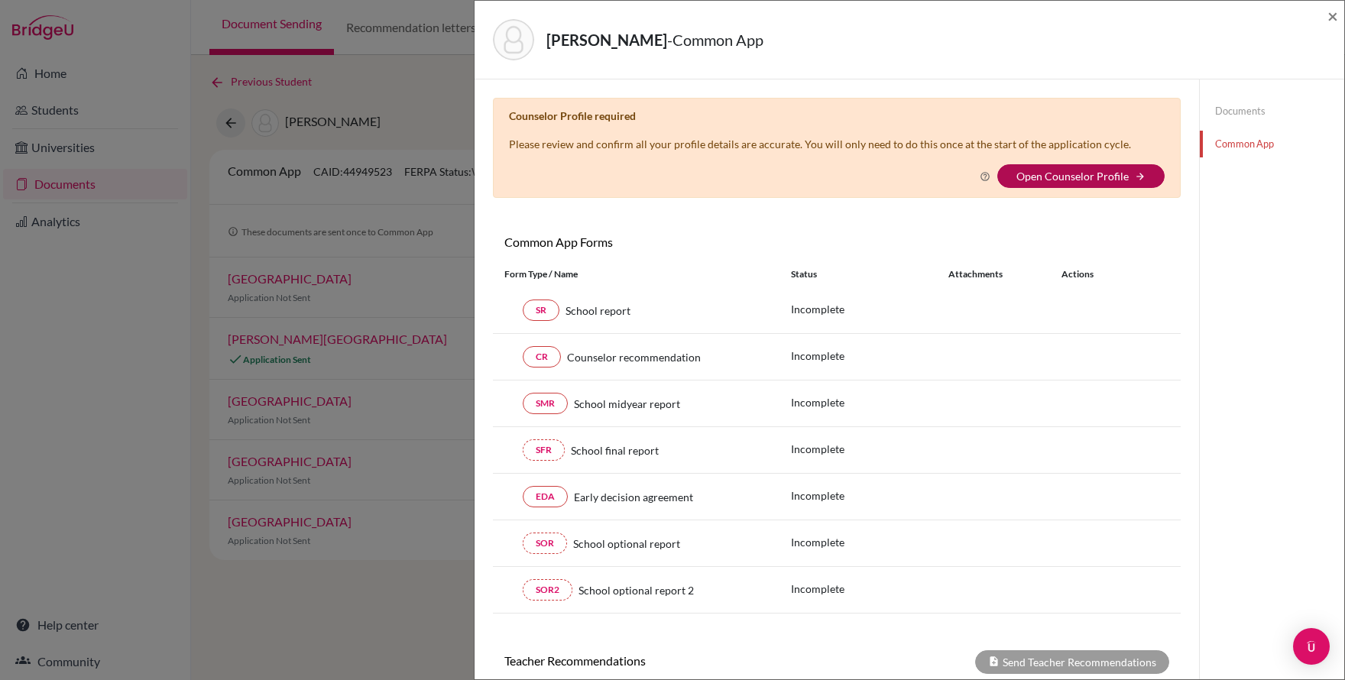
click at [1057, 170] on link "Open Counselor Profile" at bounding box center [1072, 176] width 112 height 13
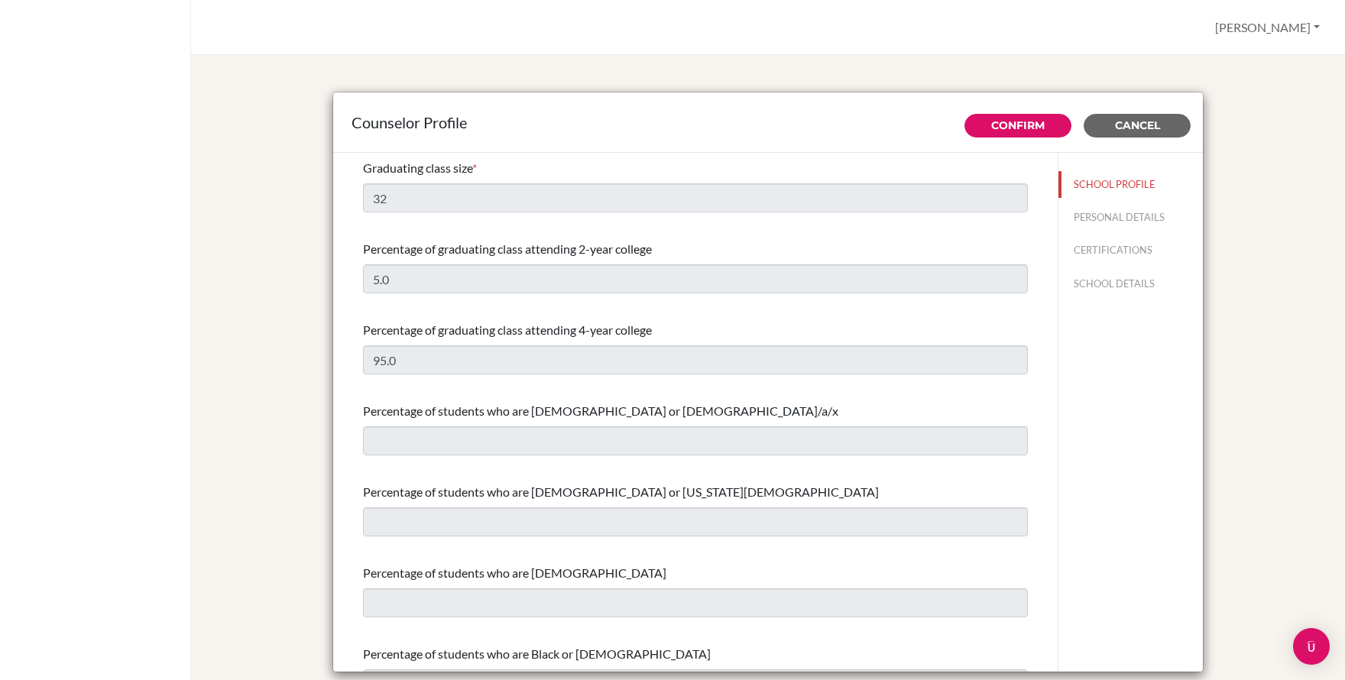
select select "0"
select select "349904"
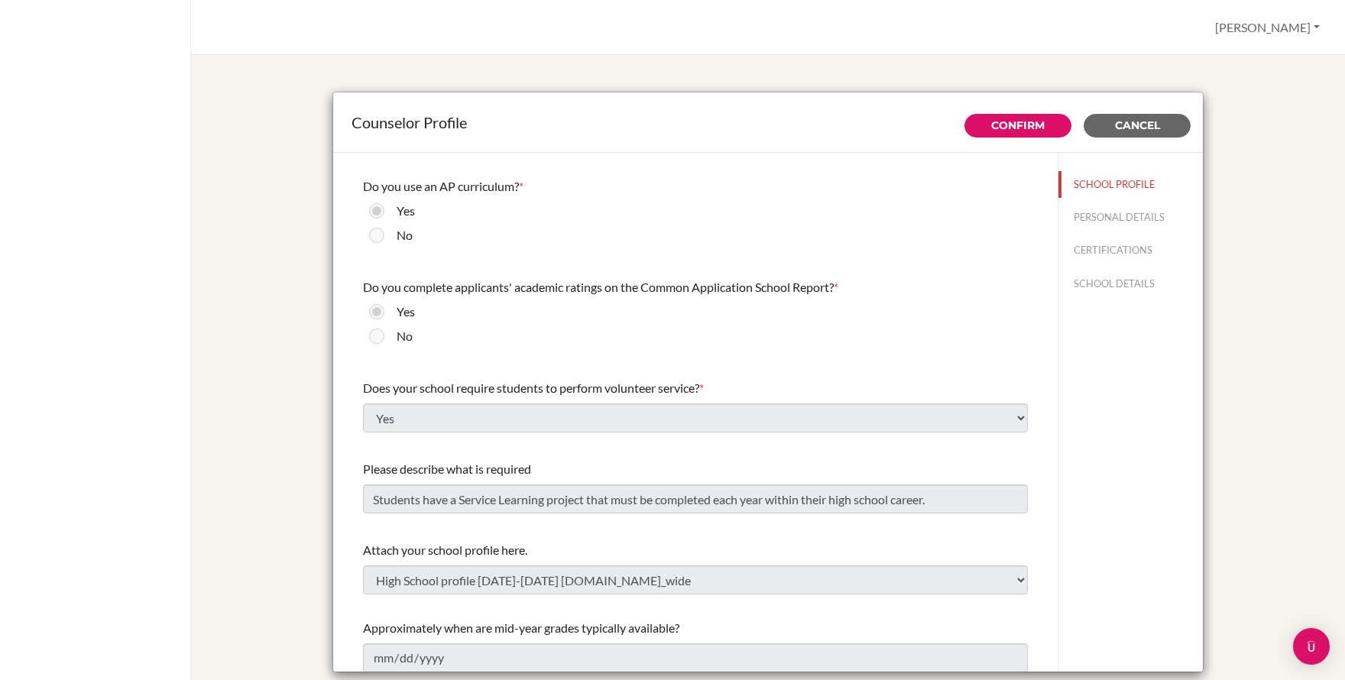
scroll to position [1635, 0]
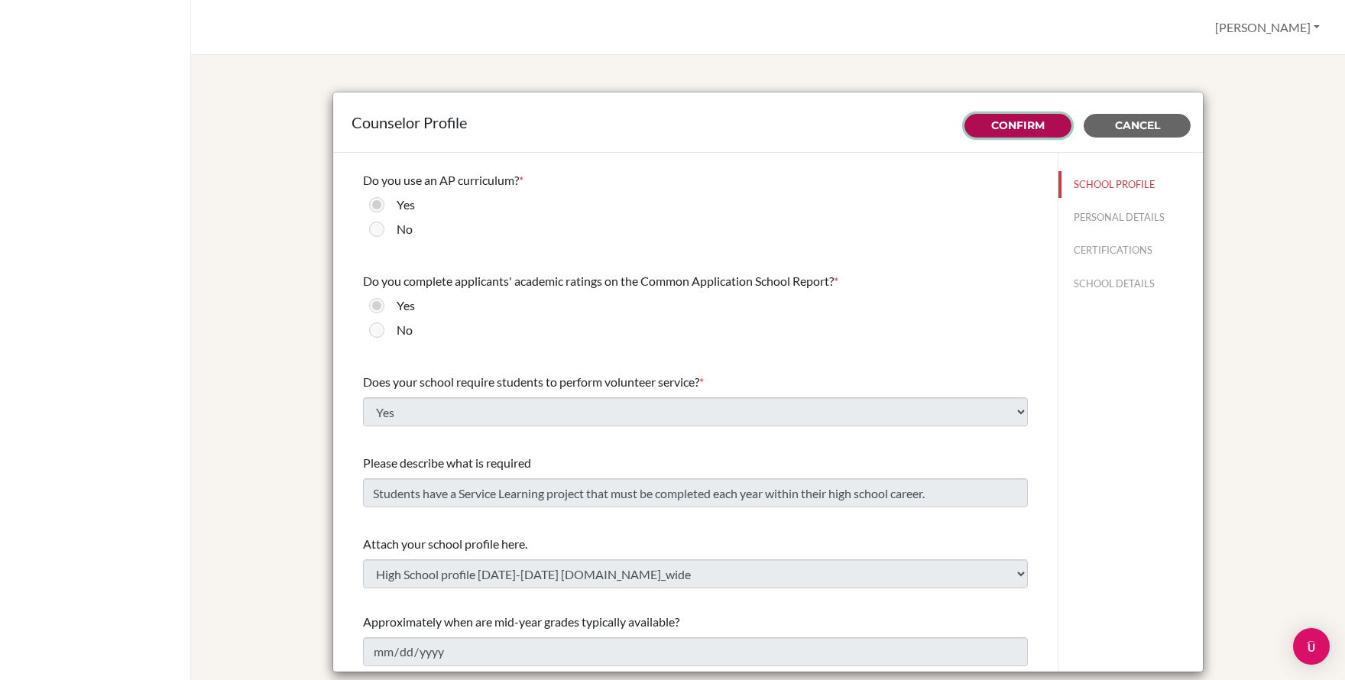
click at [1005, 121] on link "Confirm" at bounding box center [1017, 125] width 53 height 14
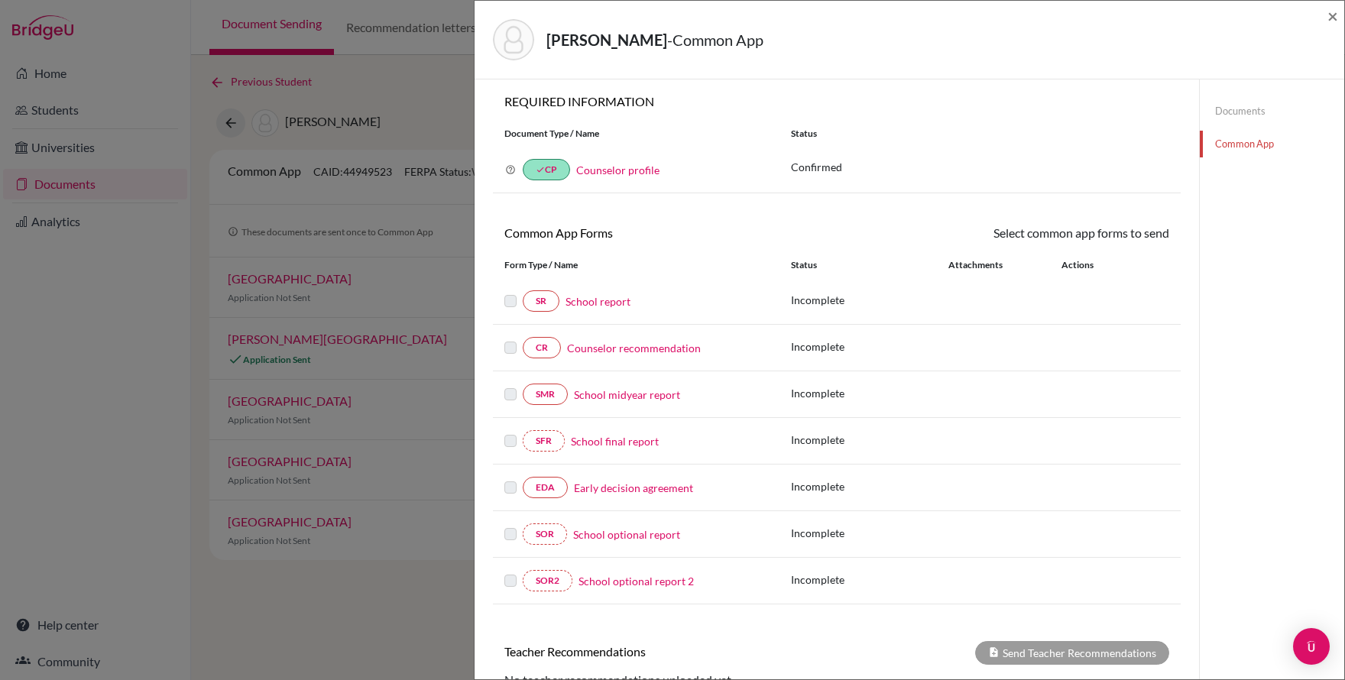
scroll to position [68, 0]
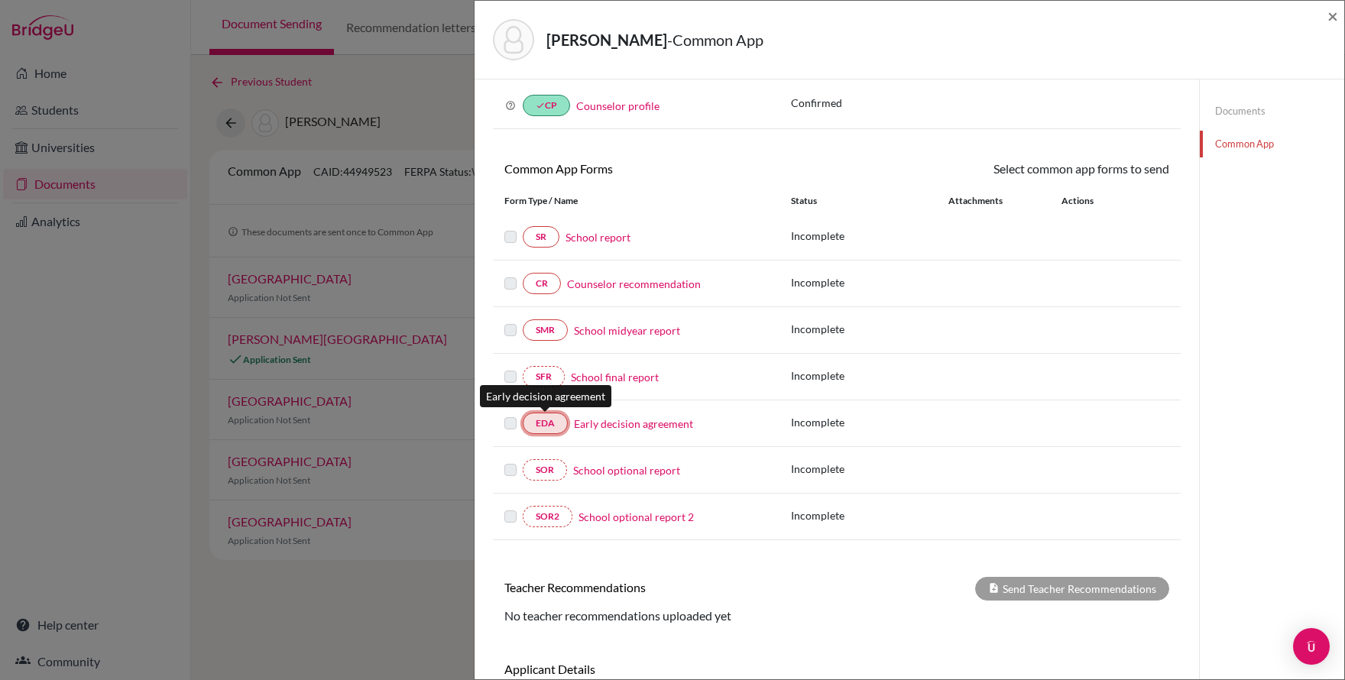
click at [541, 419] on link "EDA" at bounding box center [545, 423] width 45 height 21
click at [645, 426] on link "Early decision agreement" at bounding box center [633, 424] width 119 height 16
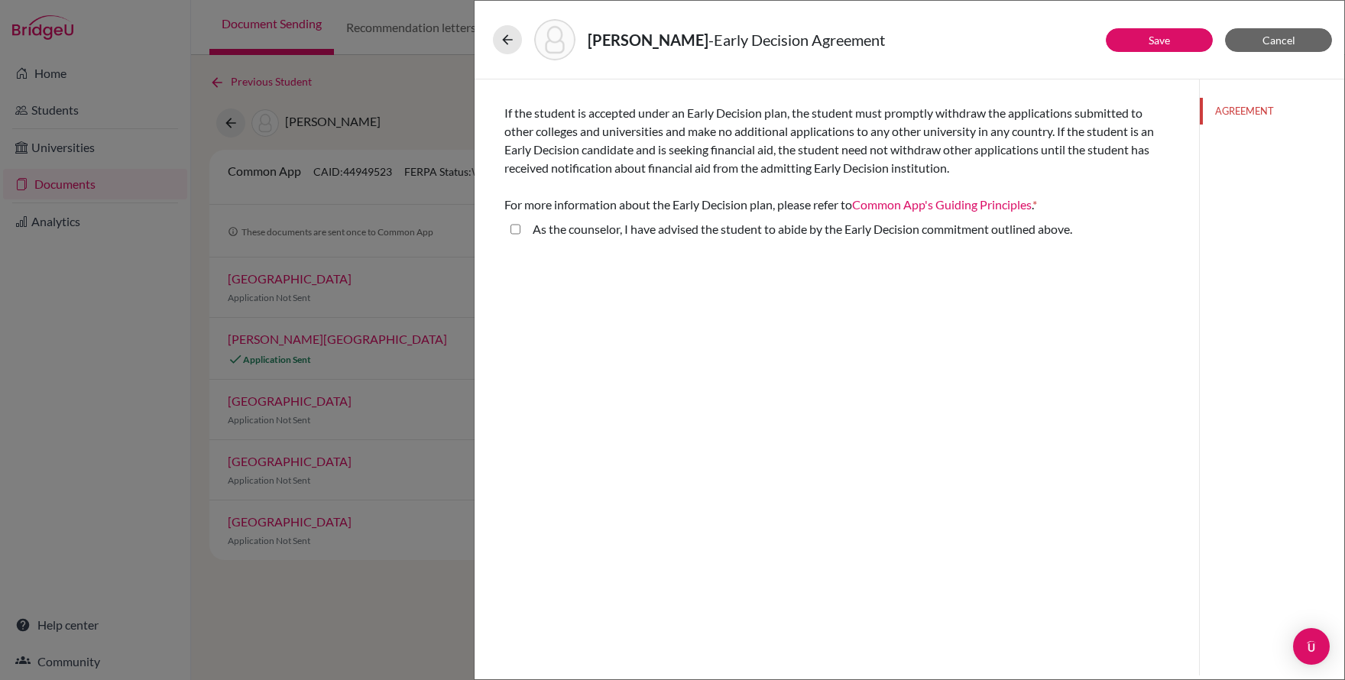
click at [517, 232] on above\ "As the counselor, I have advised the student to abide by the Early Decision com…" at bounding box center [515, 229] width 10 height 18
checkbox above\ "true"
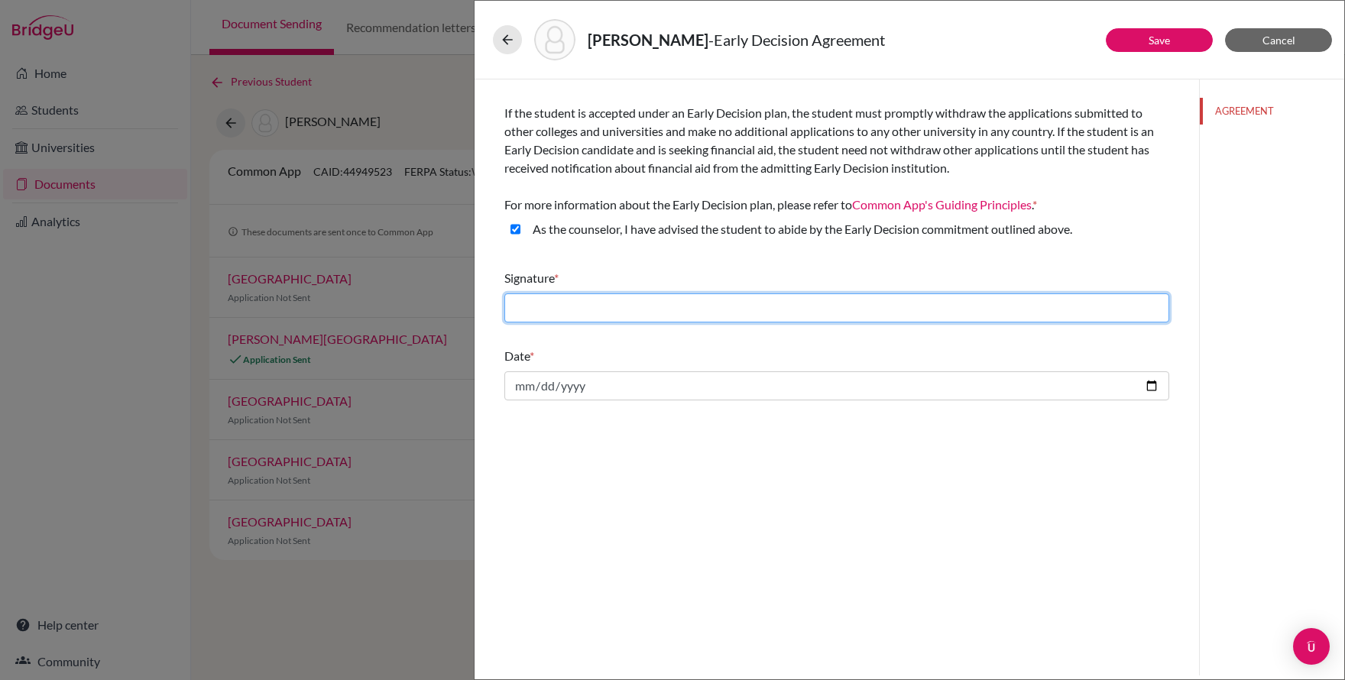
click at [658, 310] on input "text" at bounding box center [836, 307] width 665 height 29
type input "[PERSON_NAME]"
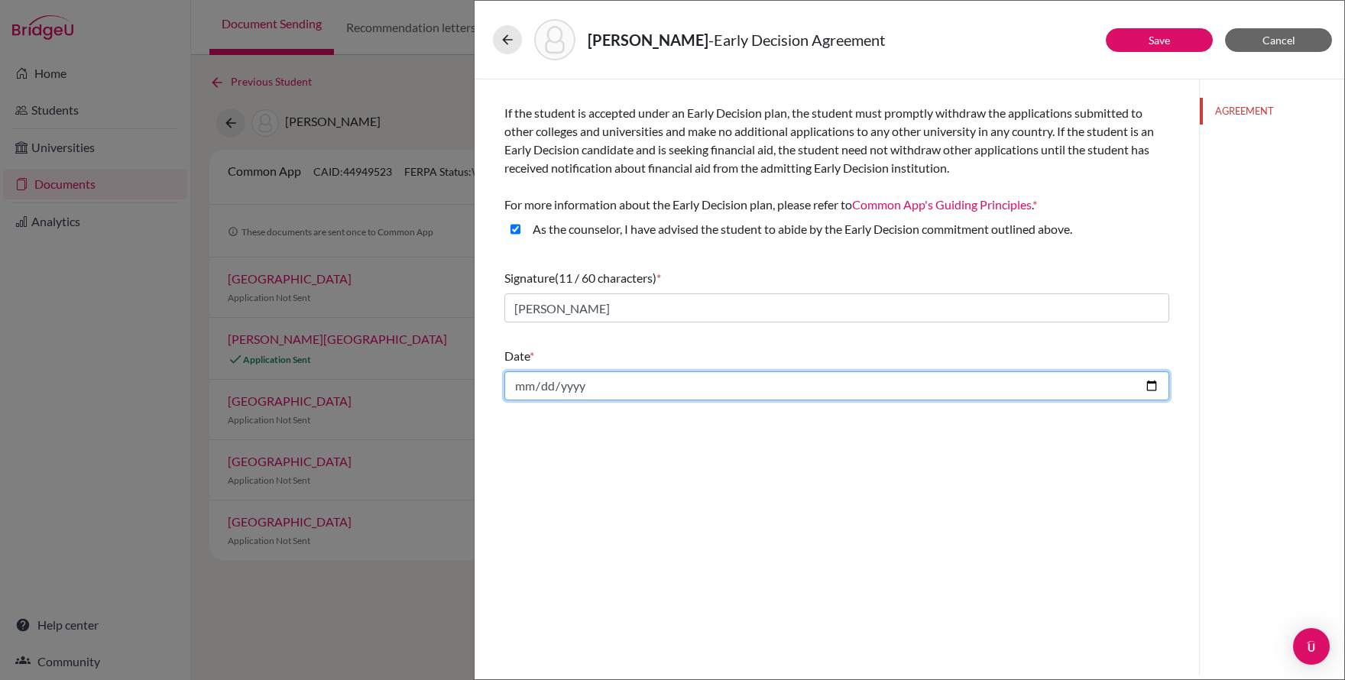
click at [815, 394] on input "date" at bounding box center [836, 385] width 665 height 29
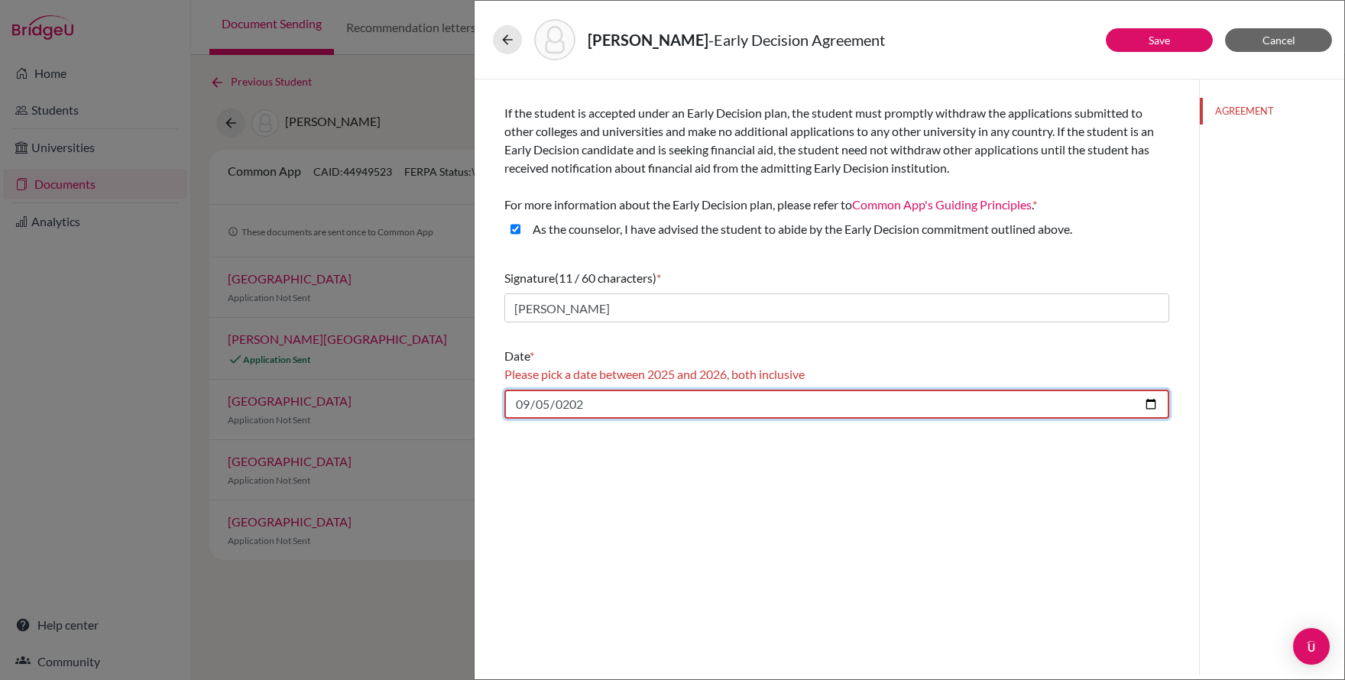
type input "[DATE]"
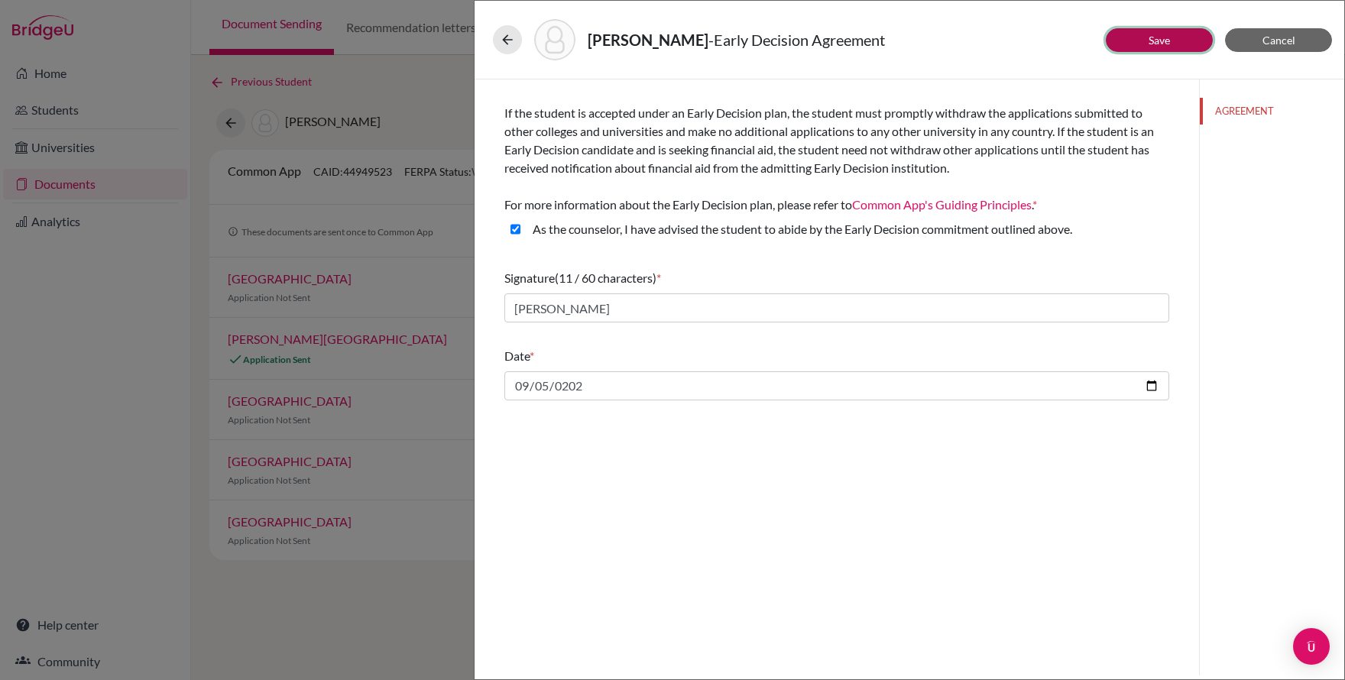
click at [1153, 37] on link "Save" at bounding box center [1158, 40] width 21 height 13
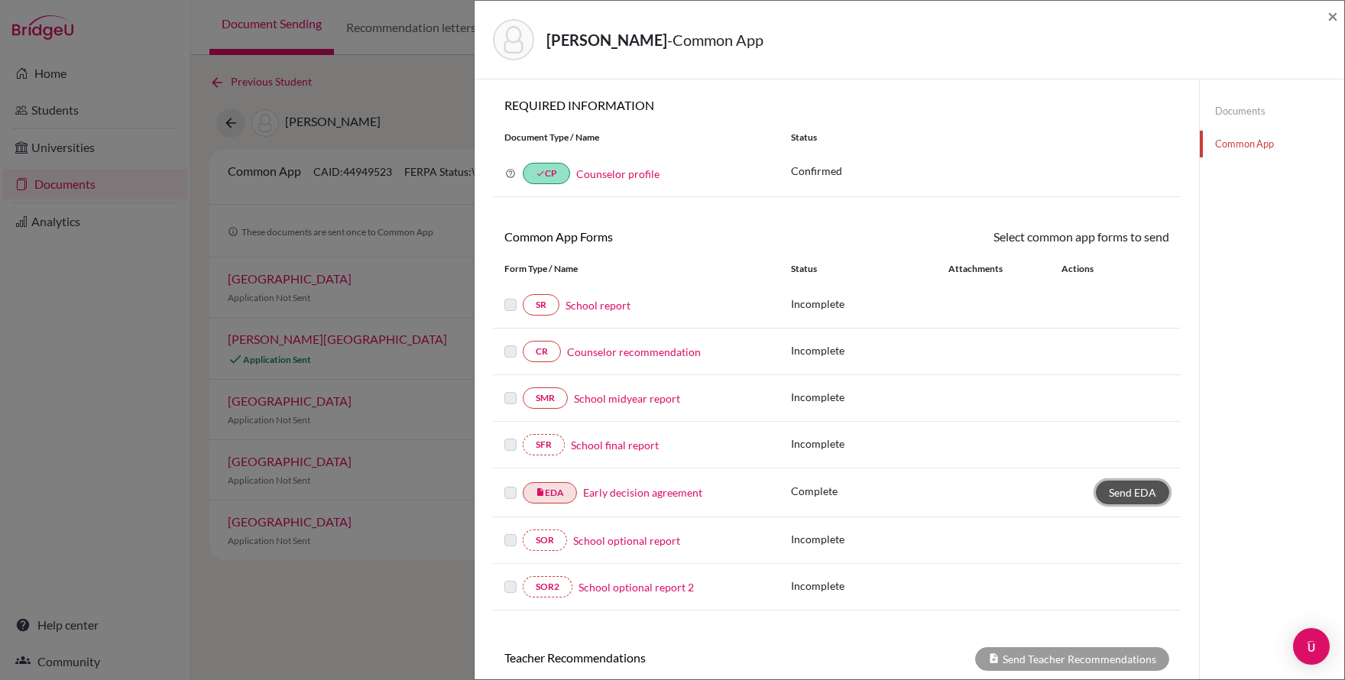
click at [1125, 492] on span "Send EDA" at bounding box center [1132, 492] width 47 height 13
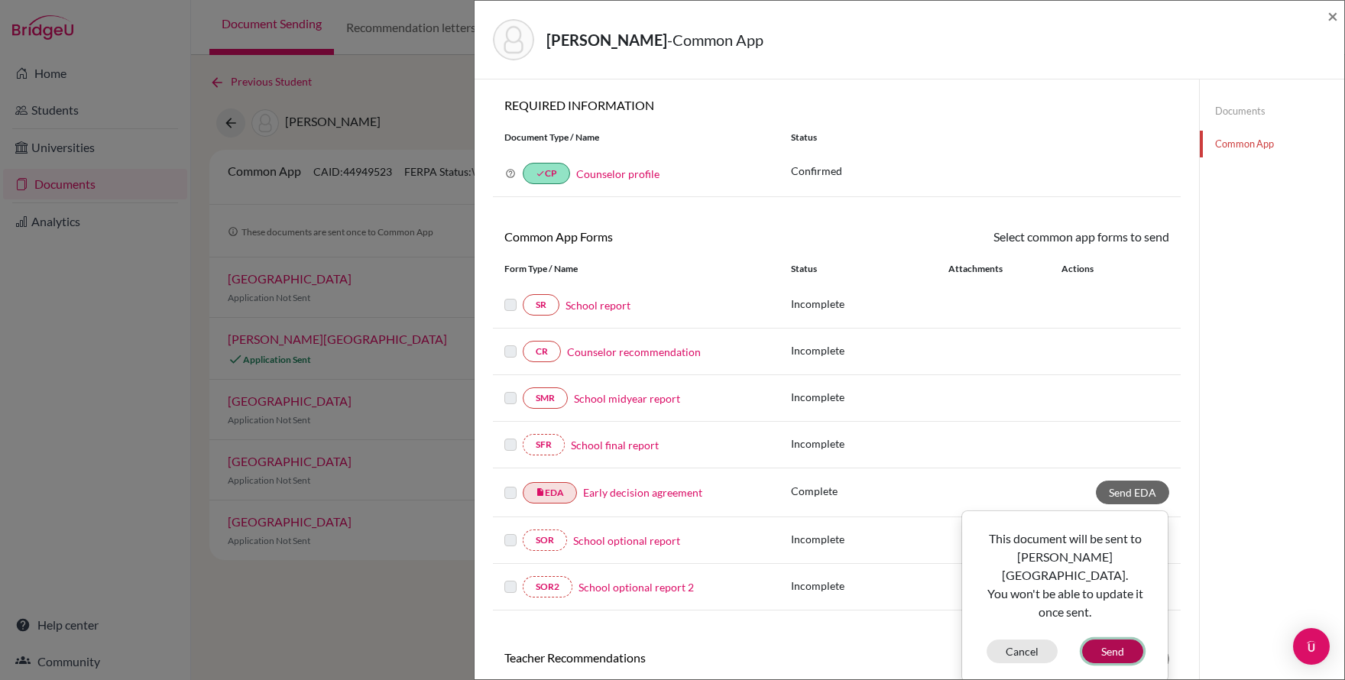
click at [1100, 640] on button "Send" at bounding box center [1112, 652] width 61 height 24
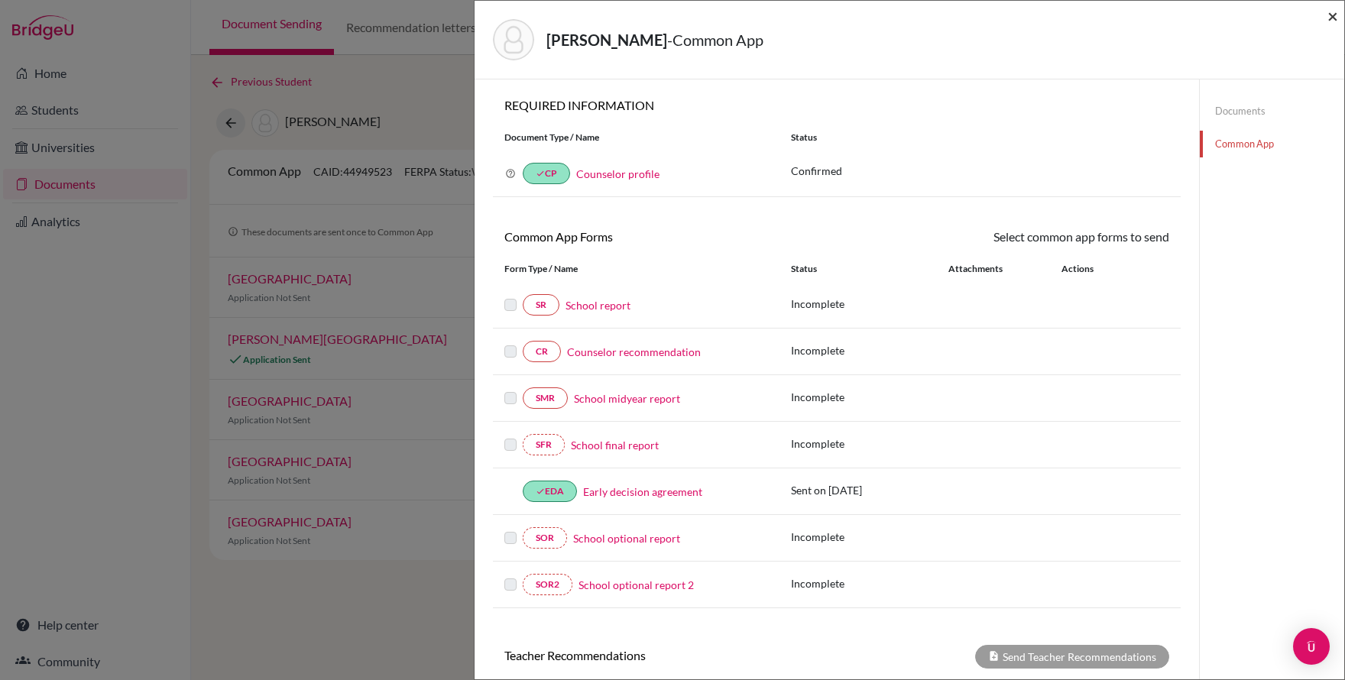
click at [1333, 20] on span "×" at bounding box center [1332, 16] width 11 height 22
